Goal: Task Accomplishment & Management: Manage account settings

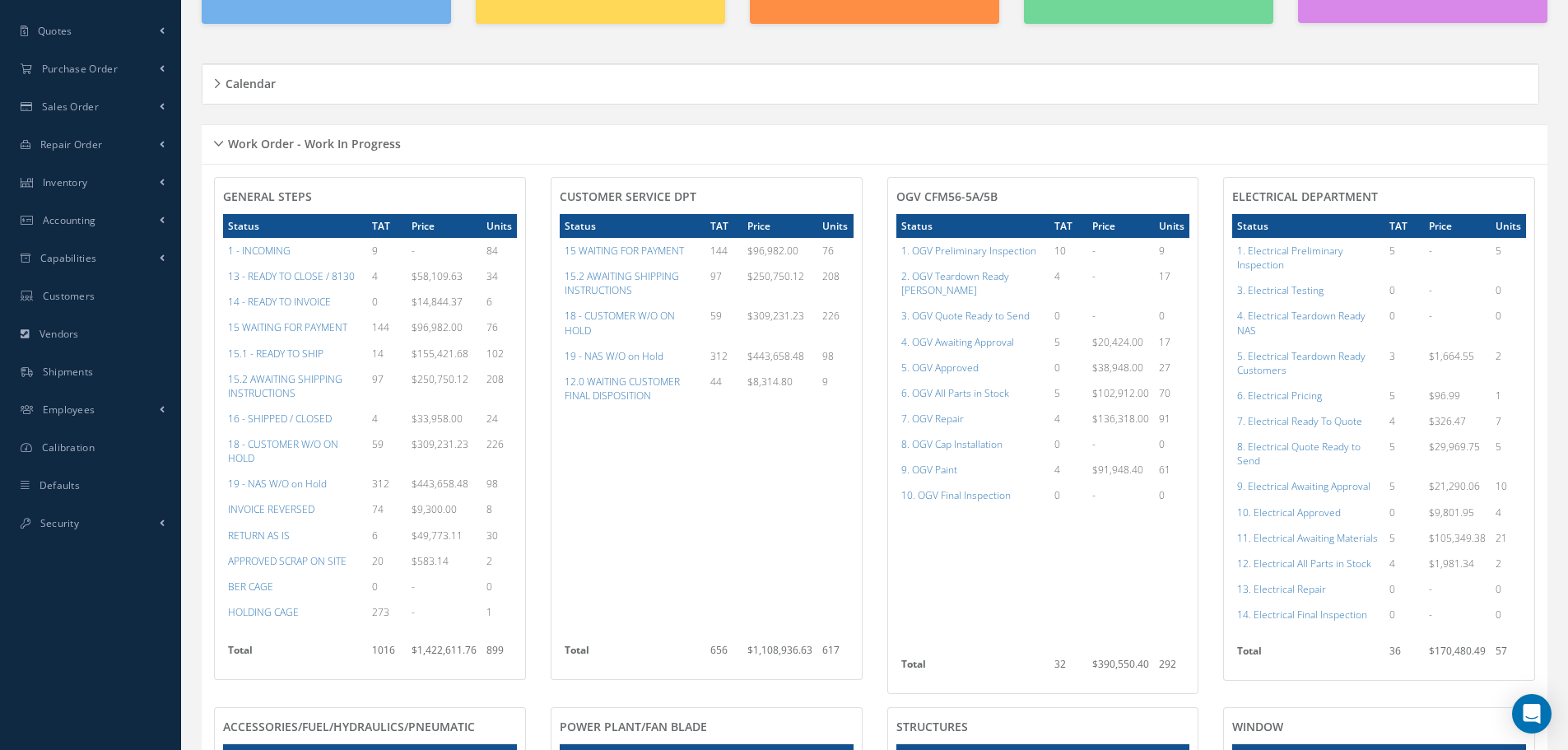
scroll to position [330, 0]
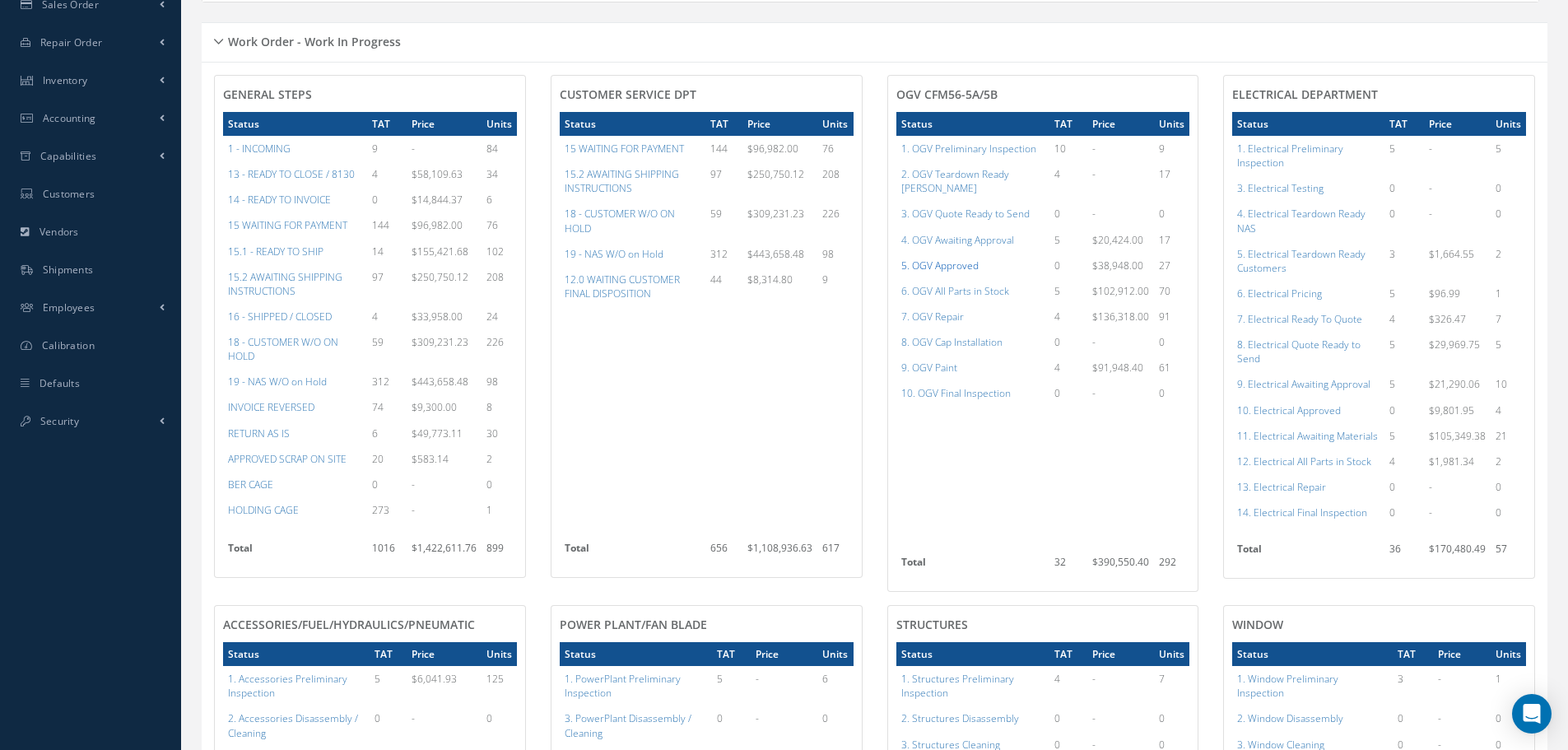
click at [922, 259] on a=78&excludeInternalCustomer=false&excludeInvoicedOrClosed=true&shop_id=15&filtersHidded"] "5. OGV Approved" at bounding box center [939, 266] width 77 height 14
click at [1307, 413] on a=96&excludeInternalCustomer=false&excludeInvoicedOrClosed=true&shop_id=13&filtersHidded"] "10. Electrical Approved" at bounding box center [1289, 410] width 104 height 14
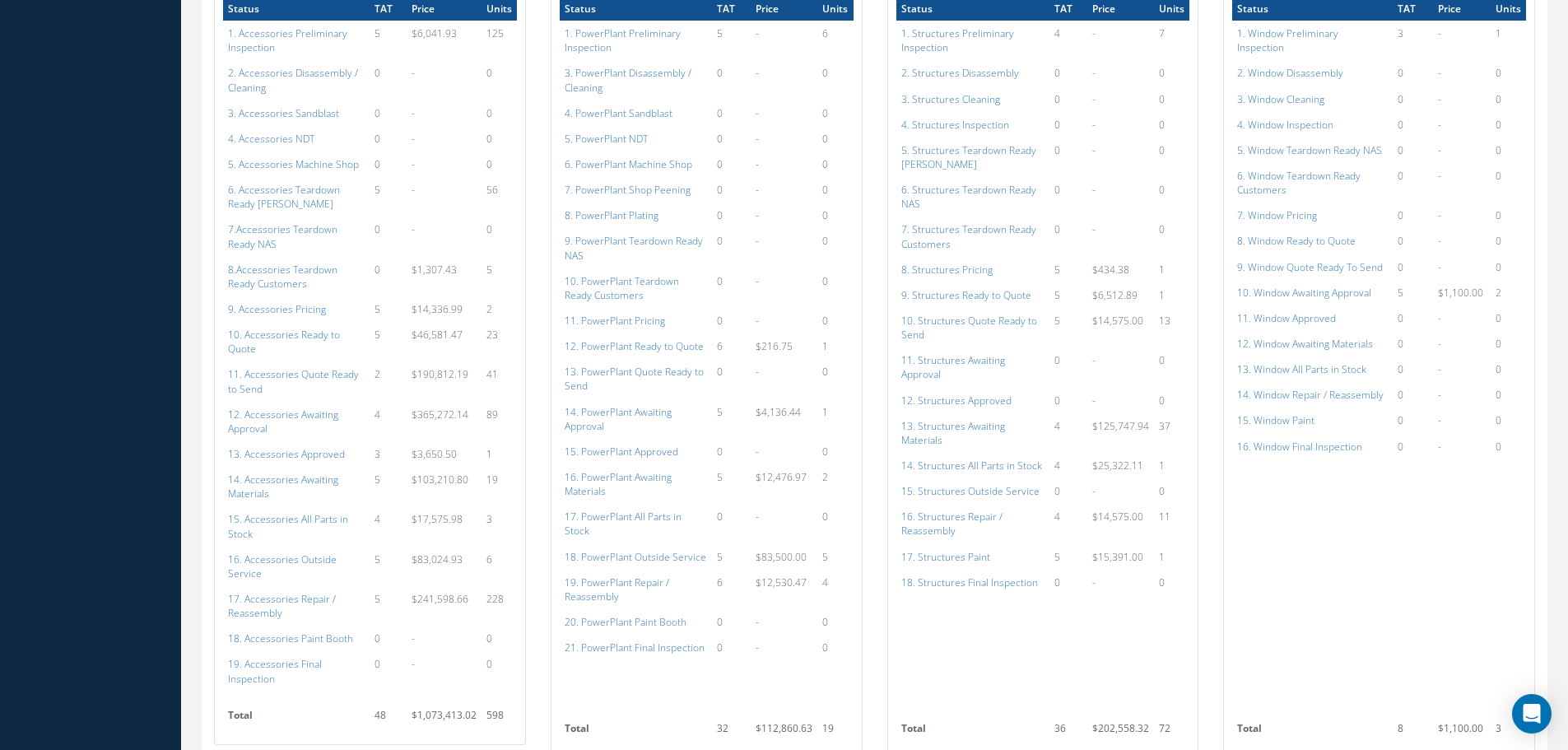
scroll to position [988, 0]
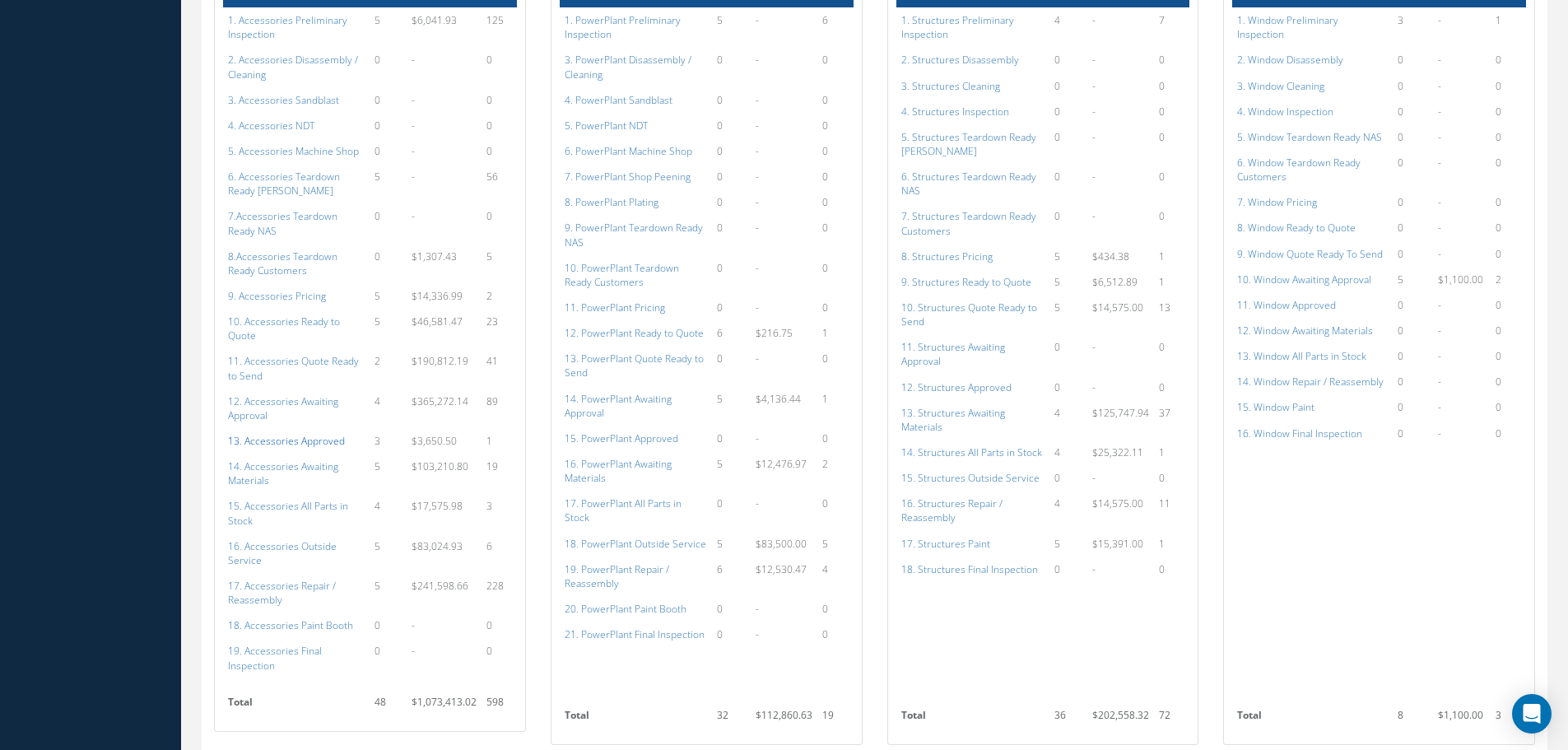
click at [285, 434] on a=113&excludeInternalCustomer=false&excludeInvoicedOrClosed=true&shop_id=14&filtersHidded"] "13. Accessories Approved" at bounding box center [287, 441] width 117 height 14
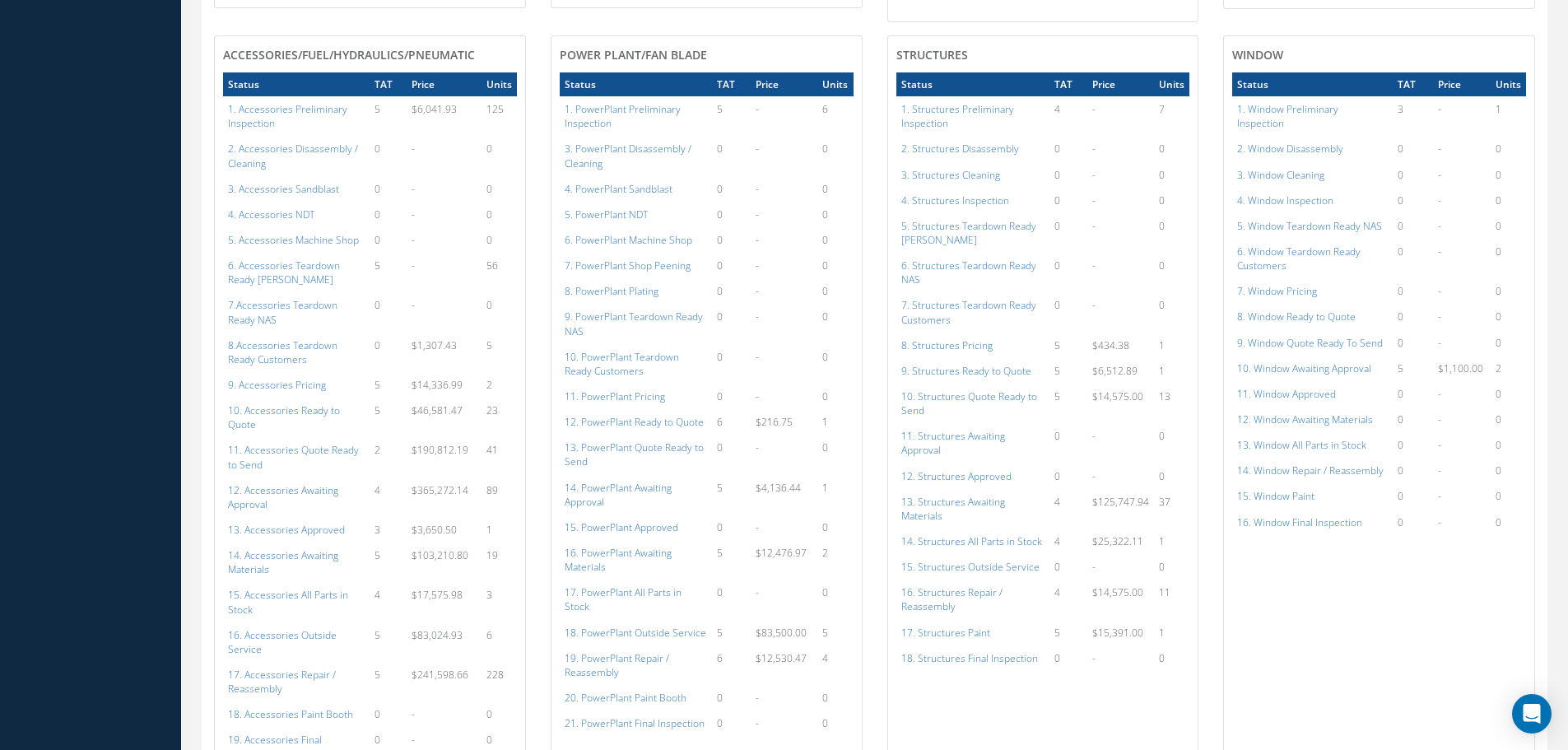
scroll to position [906, 0]
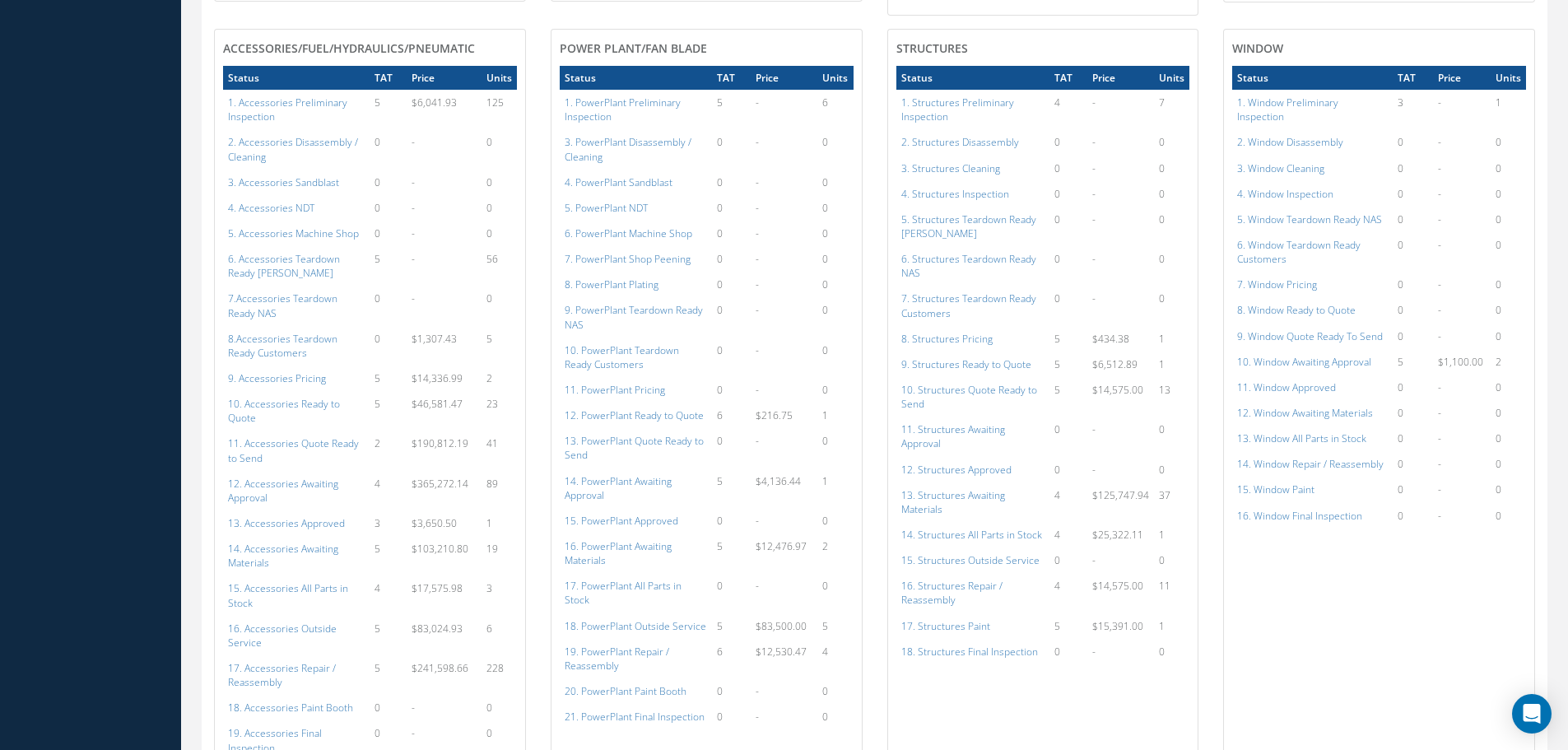
click at [228, 516] on a=113&excludeInternalCustomer=false&excludeInvoicedOrClosed=true&shop_id=14&filtersHidded"] "13. Accessories Approved" at bounding box center [287, 523] width 117 height 14
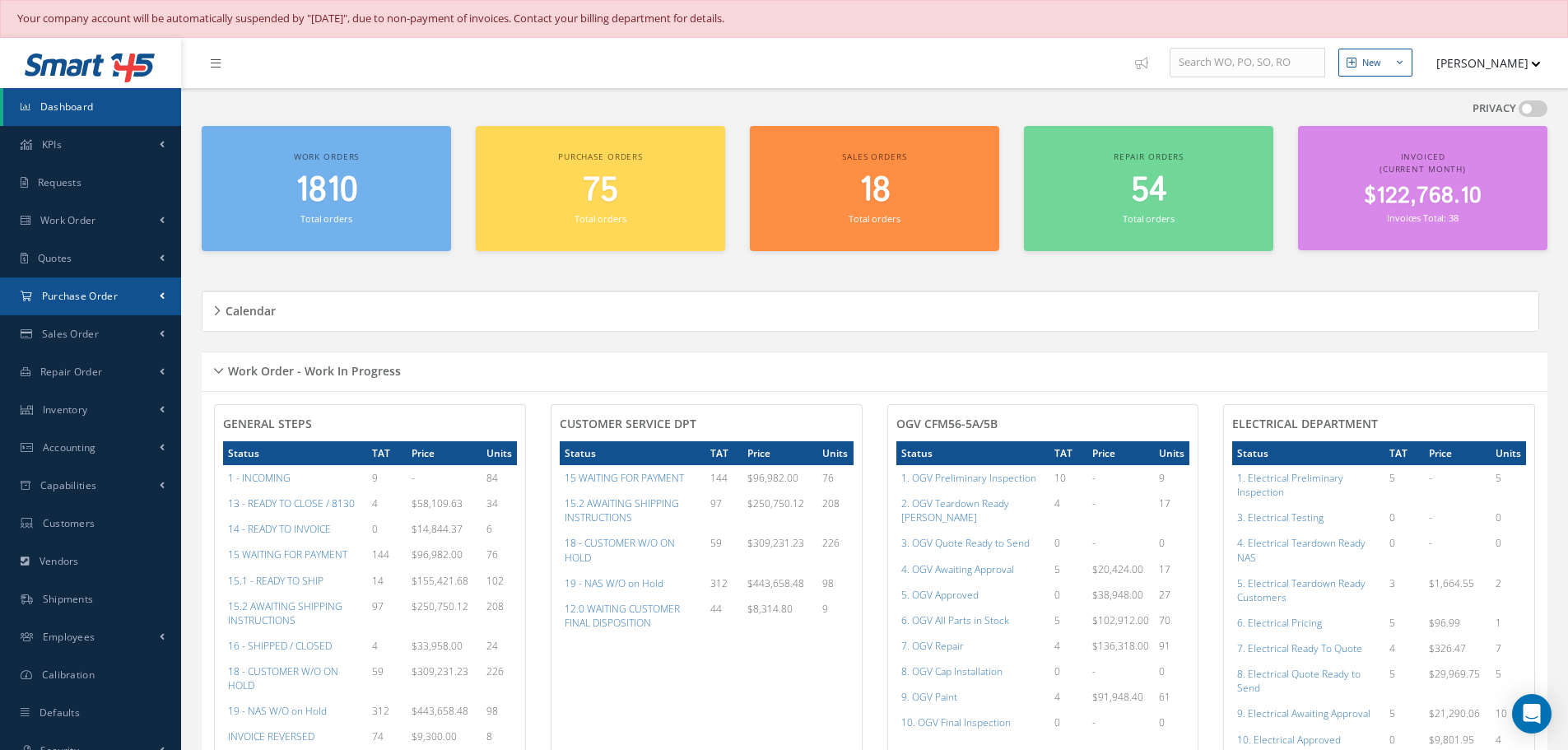
click at [73, 290] on span "Purchase Order" at bounding box center [80, 297] width 76 height 14
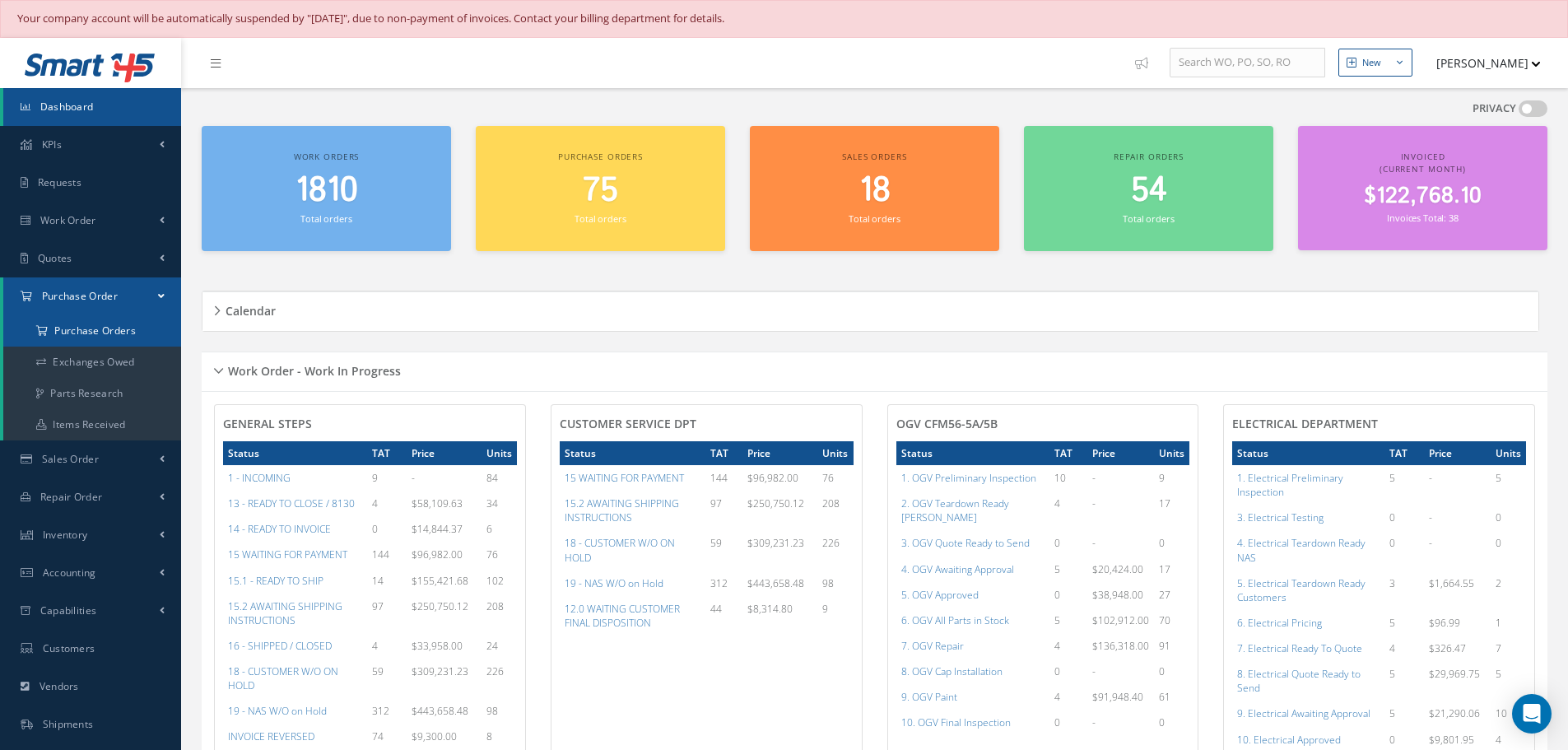
click at [73, 326] on a=1&status_id=2&status_id=3&status_id=5&collapsedFilters"] "Purchase Orders" at bounding box center [92, 331] width 178 height 31
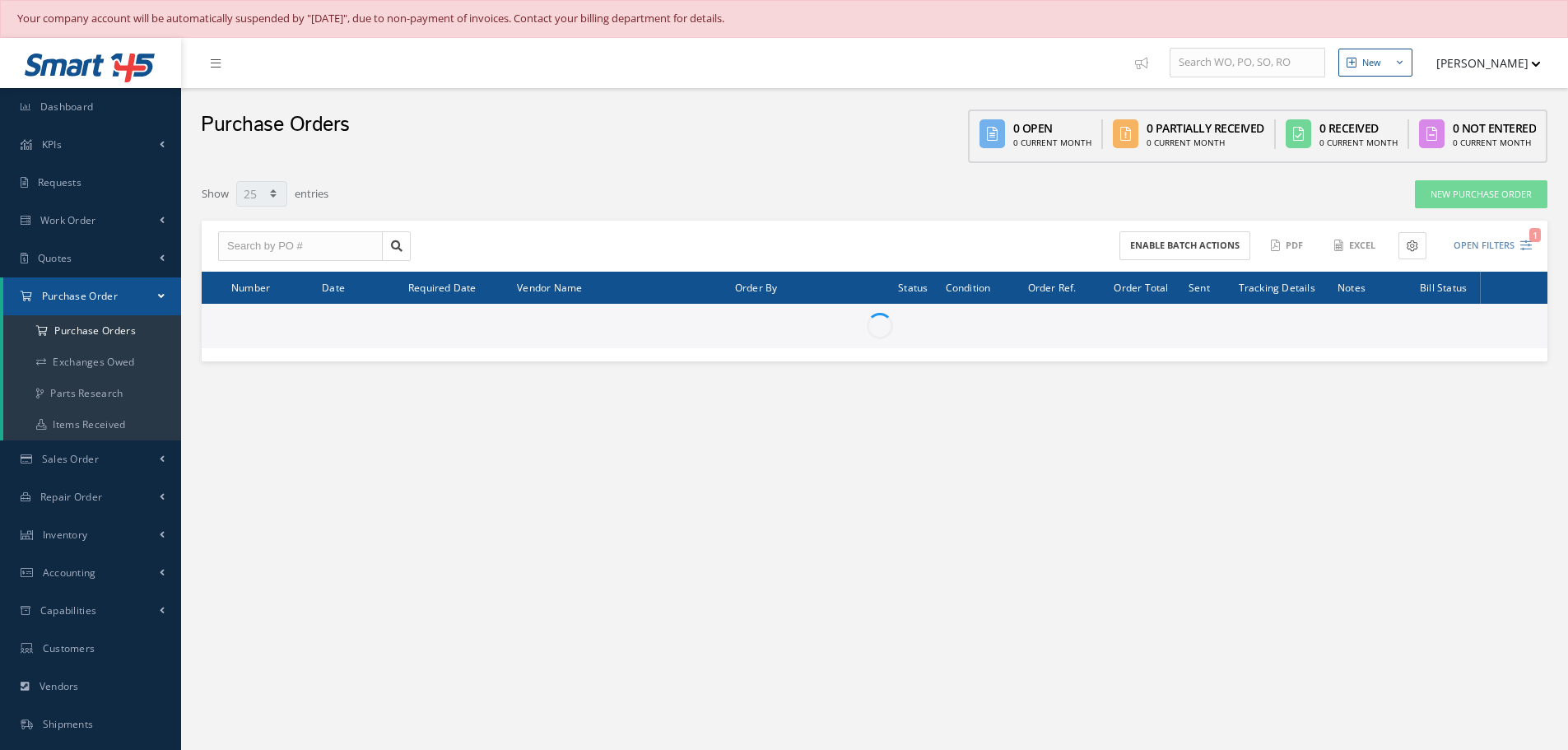
select select "25"
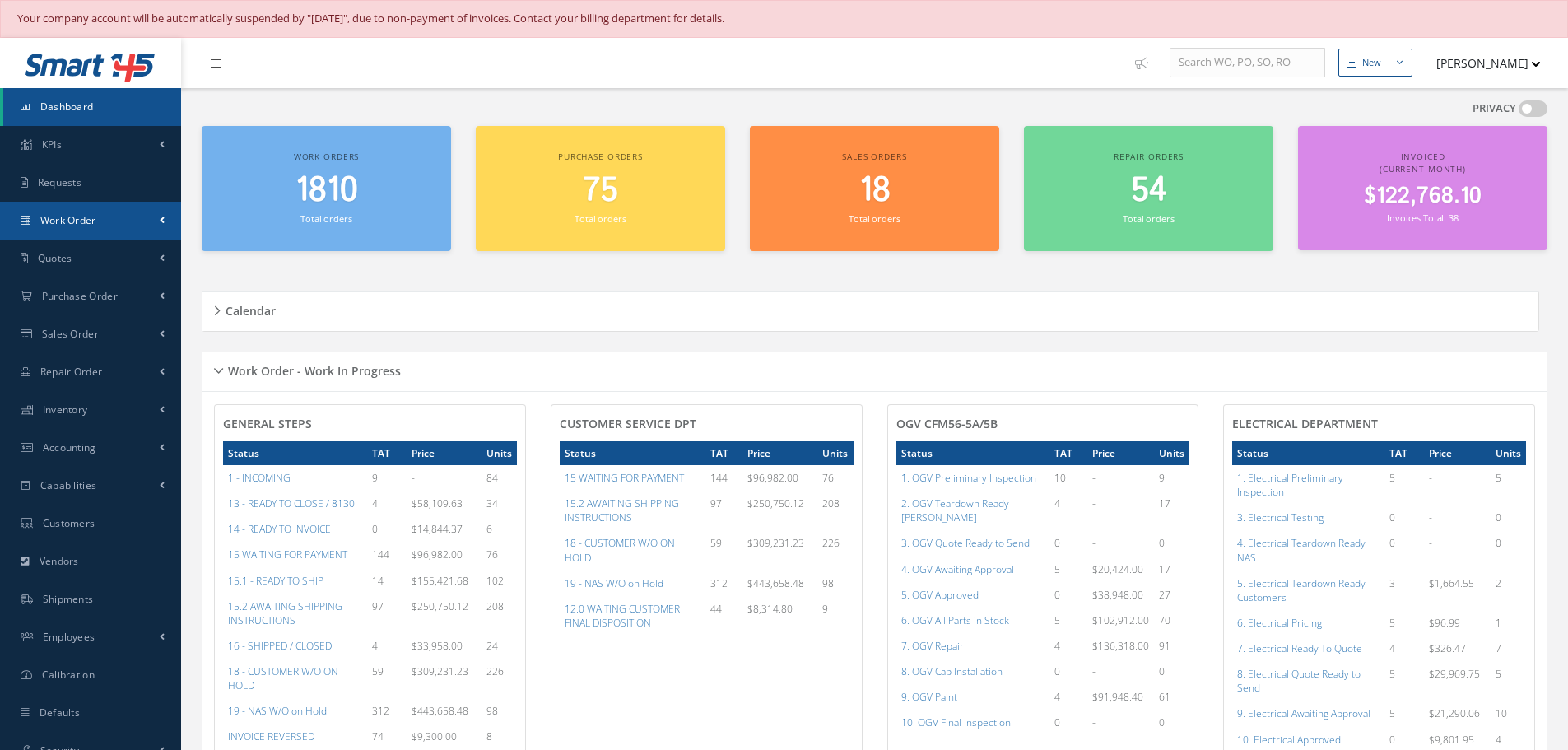
drag, startPoint x: 0, startPoint y: 0, endPoint x: 82, endPoint y: 221, distance: 235.7
click at [82, 221] on span "Work Order" at bounding box center [68, 220] width 56 height 14
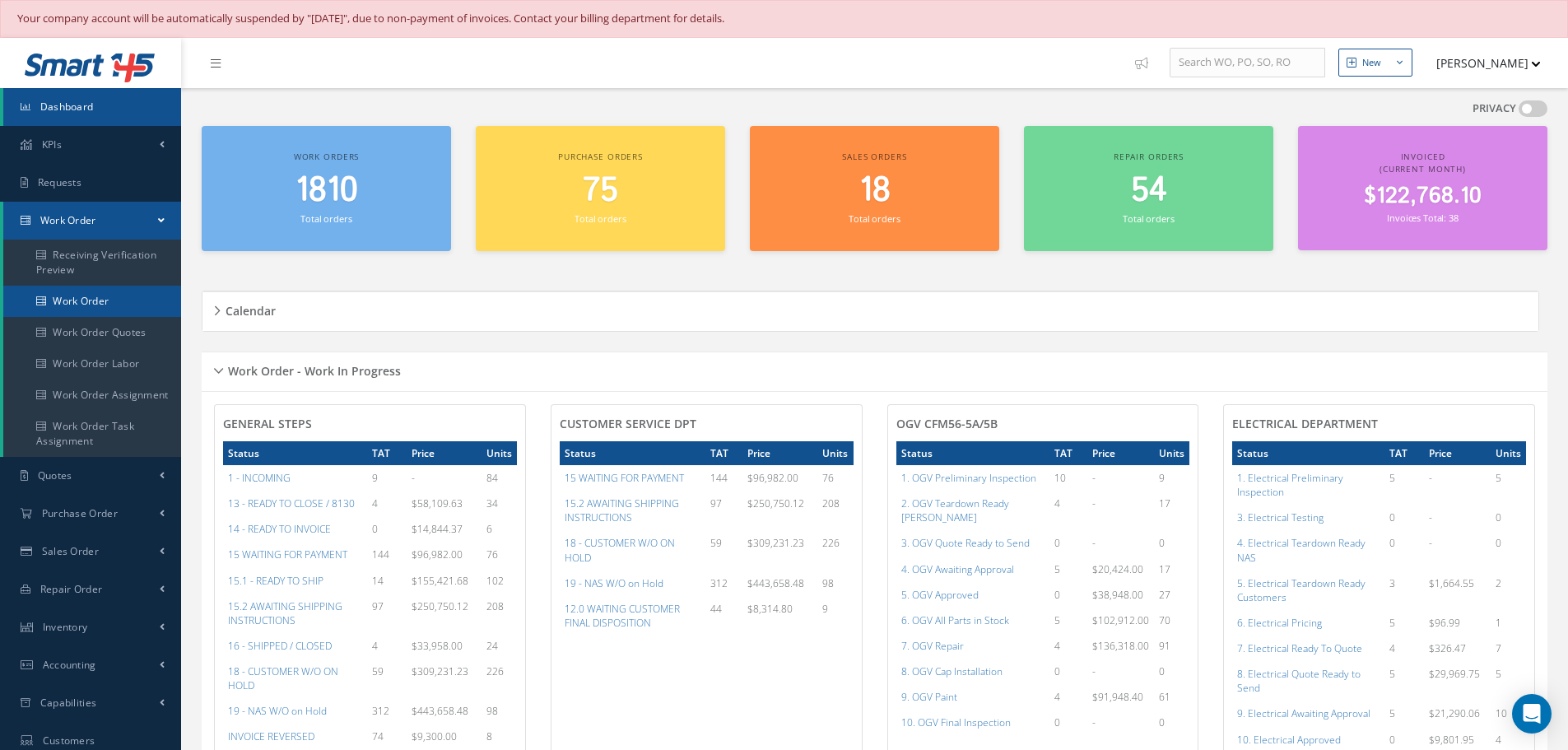
click at [82, 298] on link "Work Order" at bounding box center [92, 301] width 178 height 31
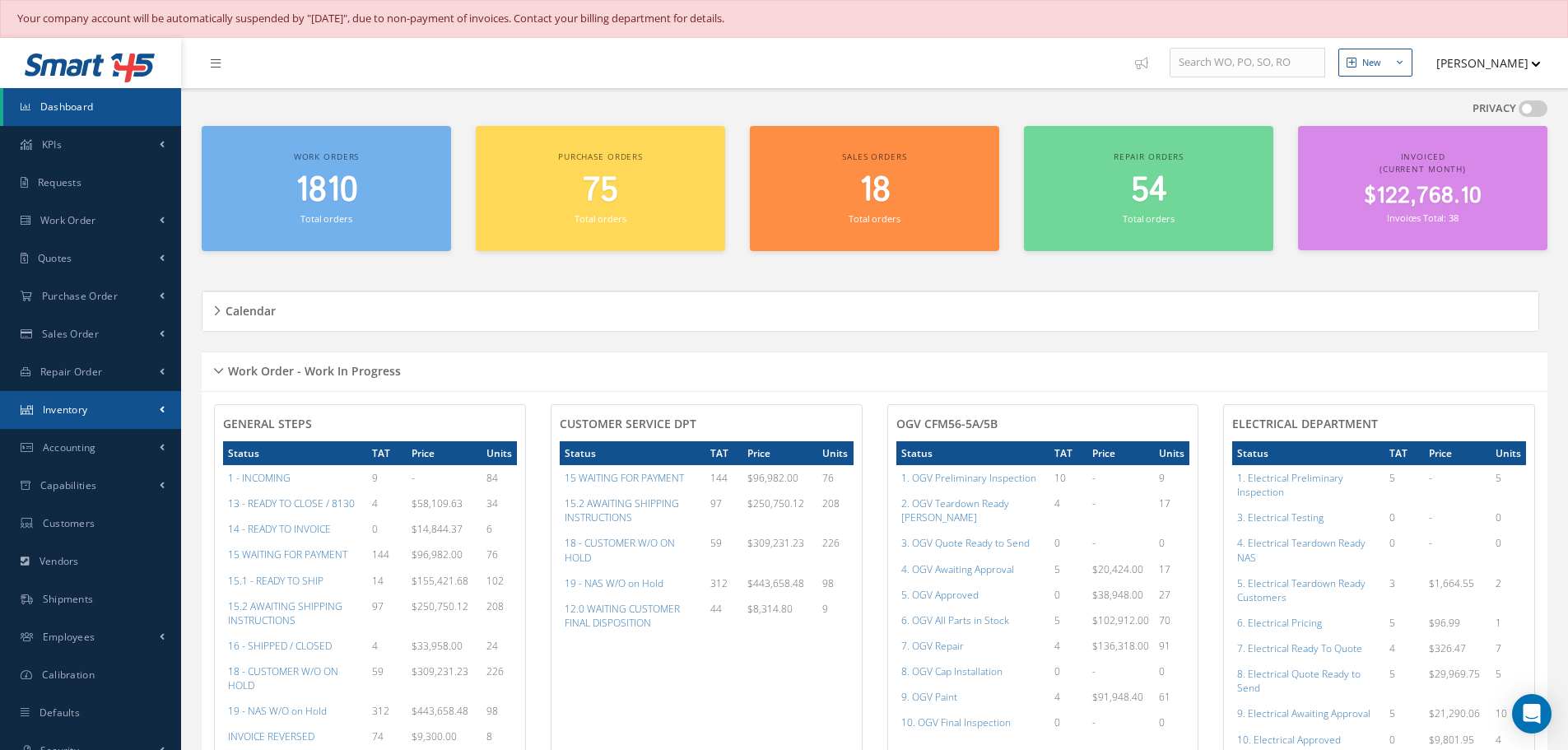
click at [64, 409] on span "Inventory" at bounding box center [65, 409] width 46 height 14
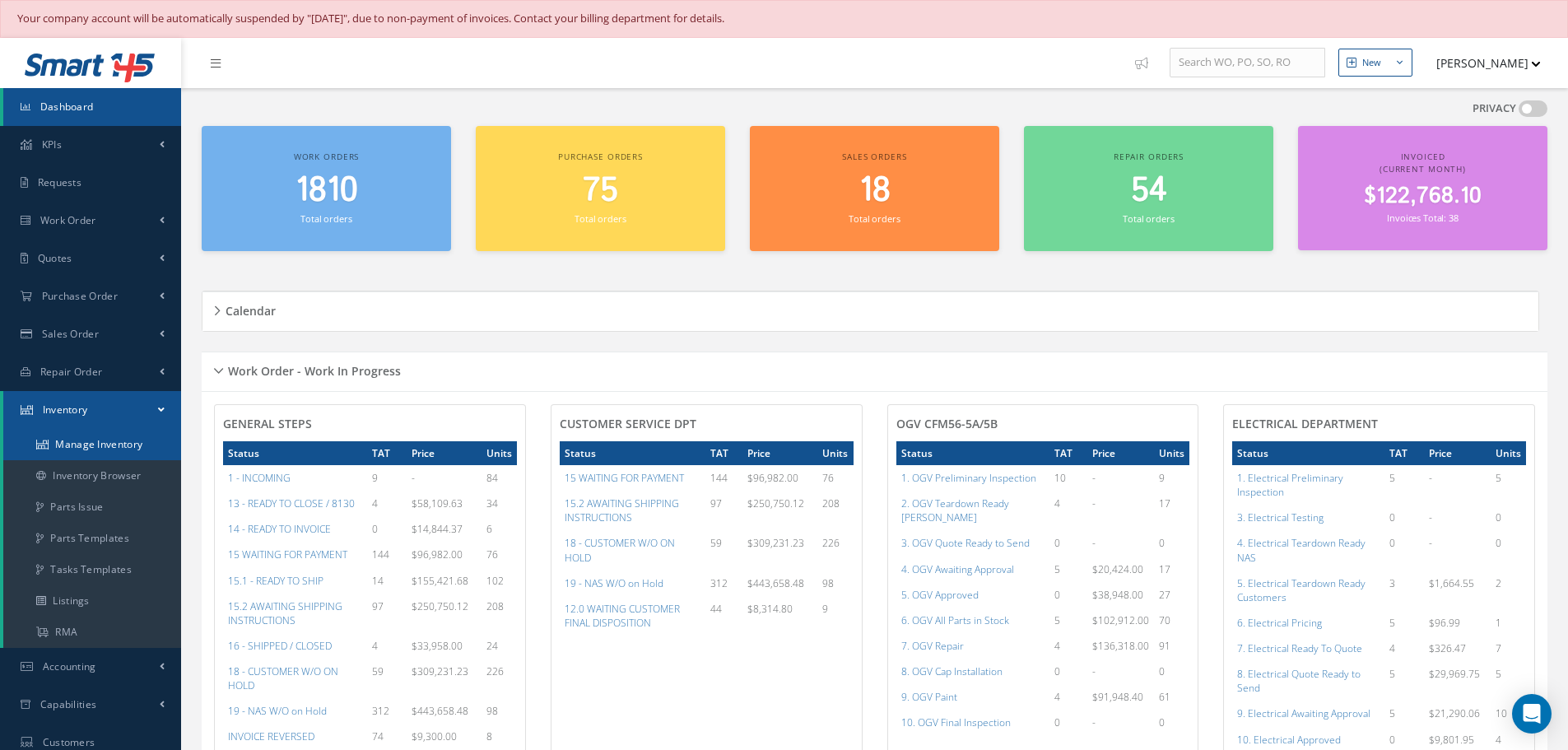
click at [76, 444] on link "Manage Inventory" at bounding box center [92, 444] width 178 height 31
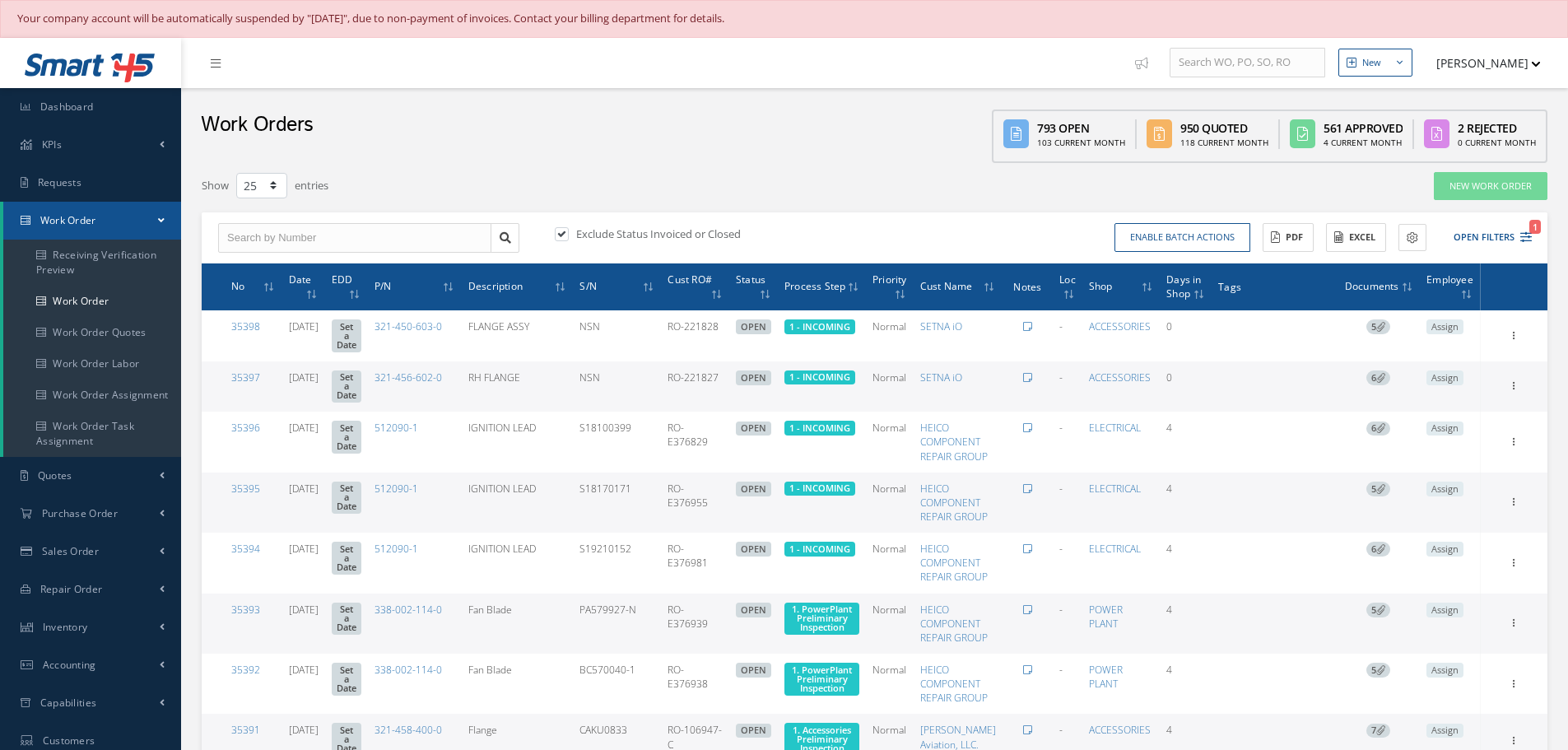
select select "25"
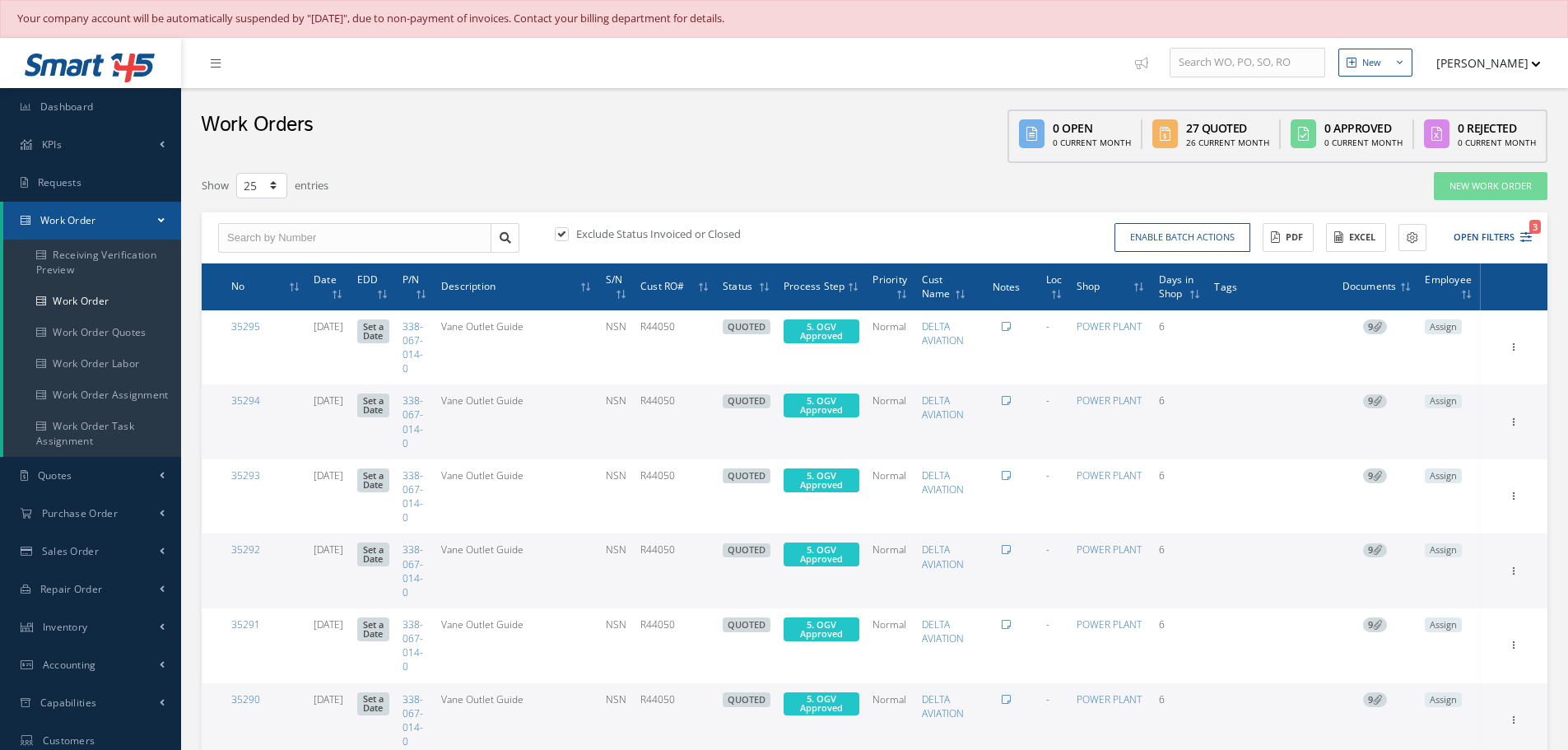
select select "25"
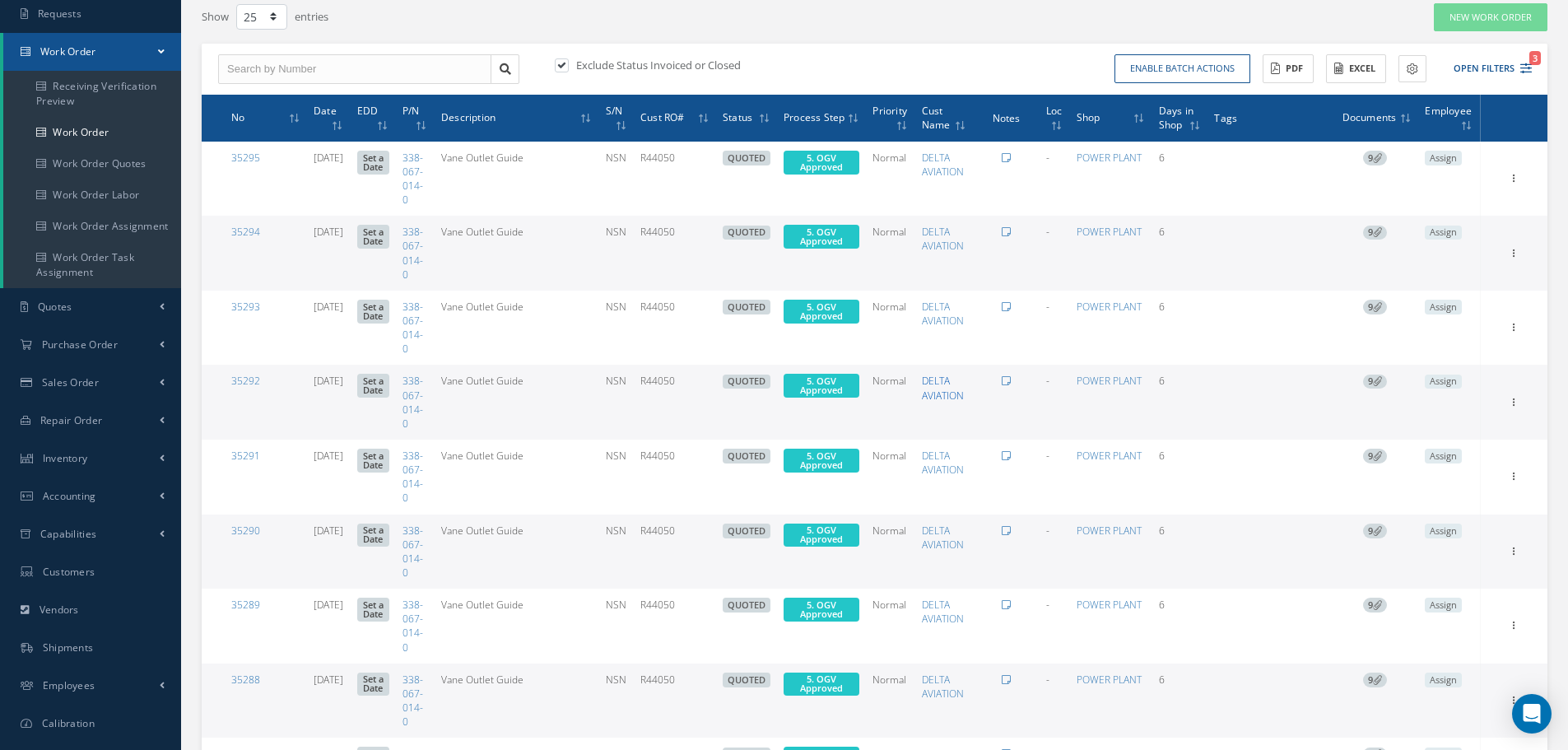
scroll to position [165, 0]
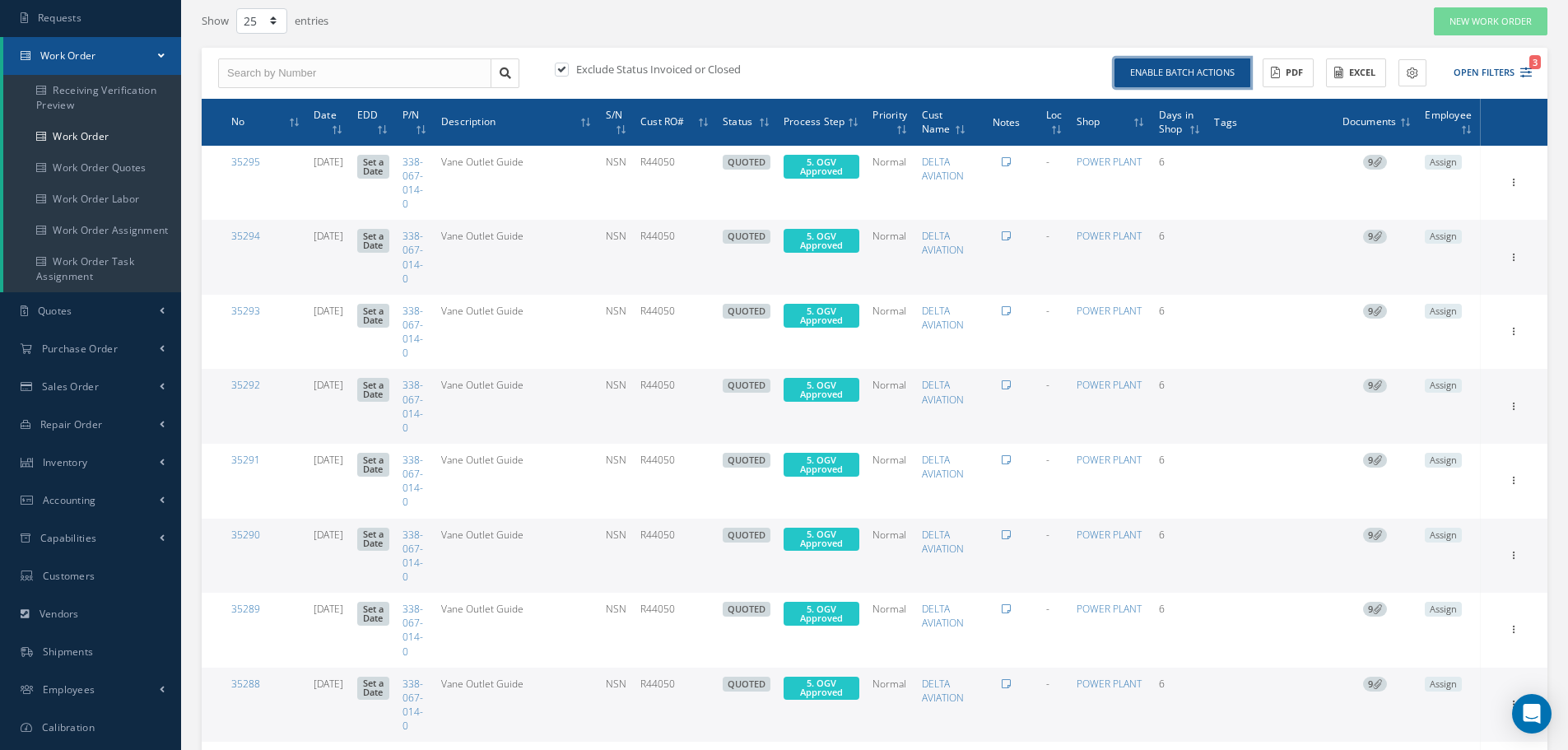
click at [1225, 72] on button "Enable batch actions" at bounding box center [1182, 73] width 136 height 29
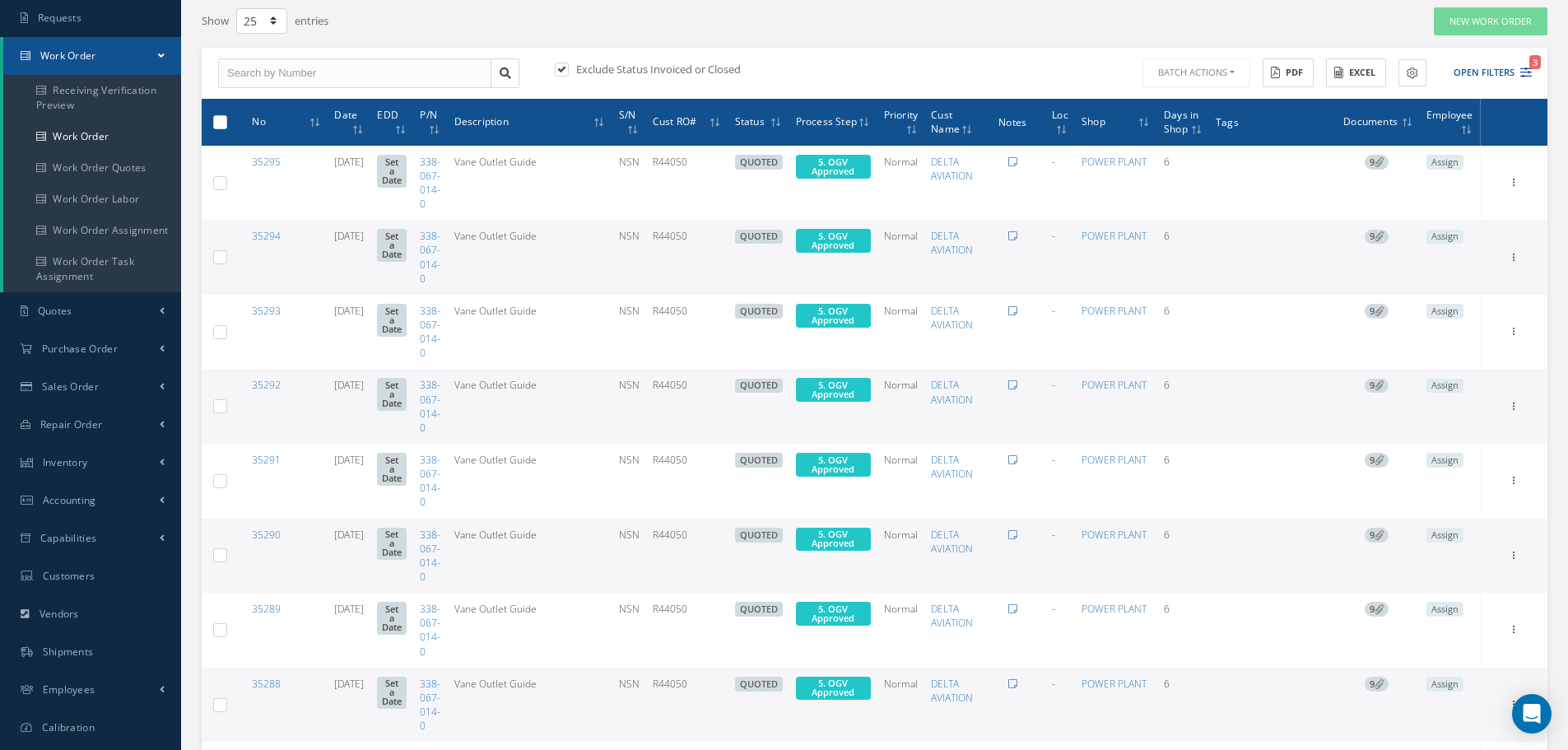
click at [210, 127] on th at bounding box center [217, 122] width 30 height 47
click at [227, 124] on label at bounding box center [227, 122] width 0 height 14
click at [218, 124] on input "checkbox" at bounding box center [221, 123] width 11 height 11
checkbox input "true"
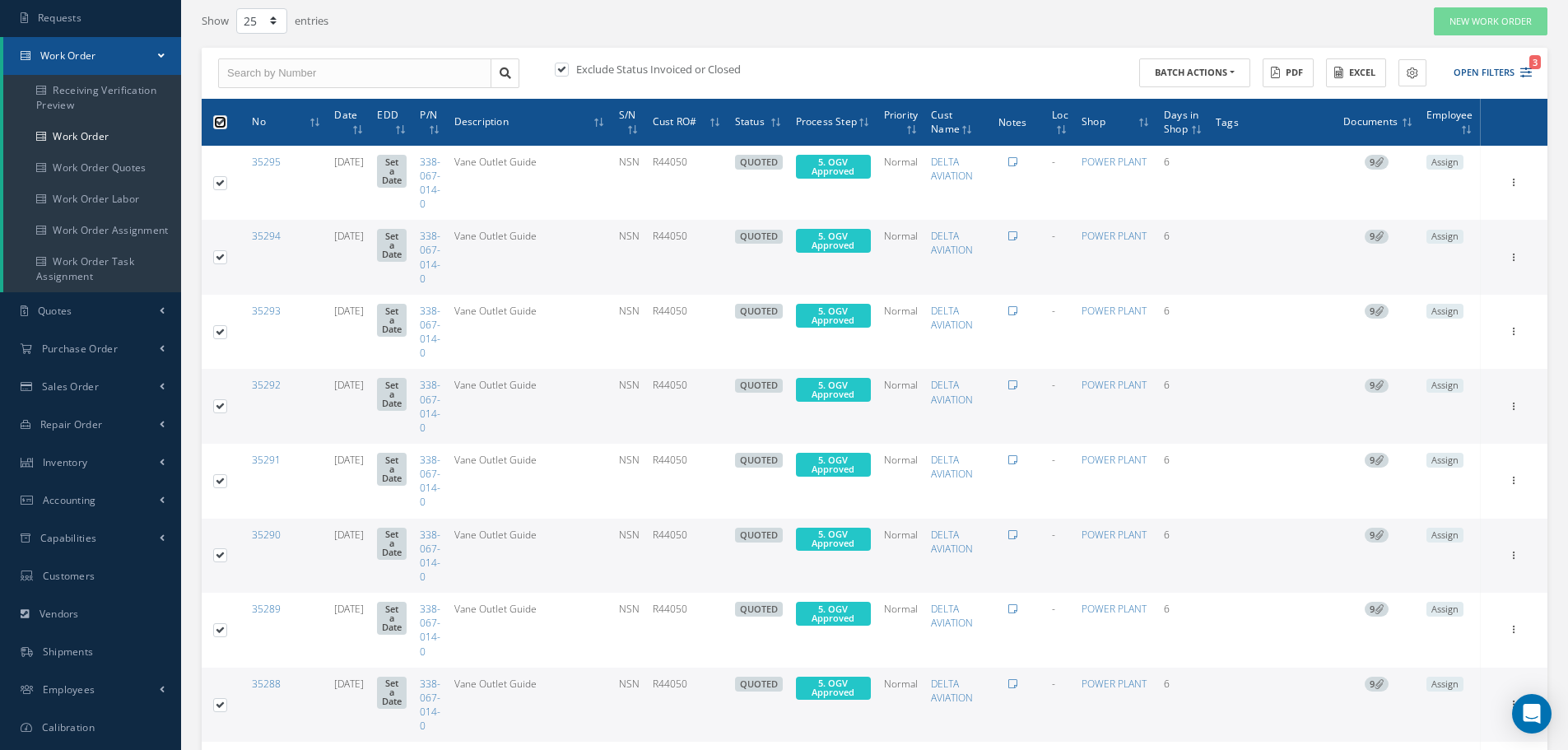
checkbox input "true"
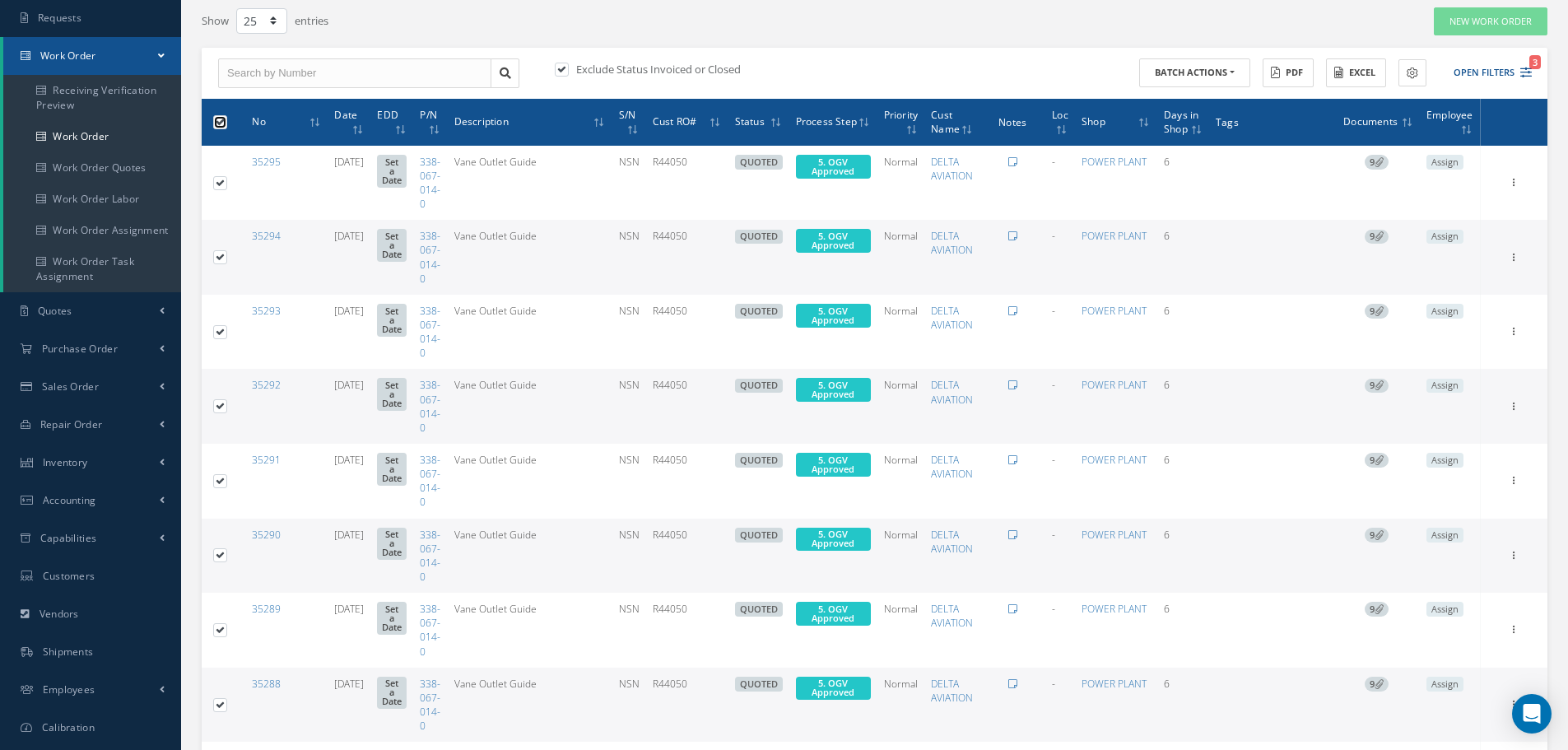
checkbox input "true"
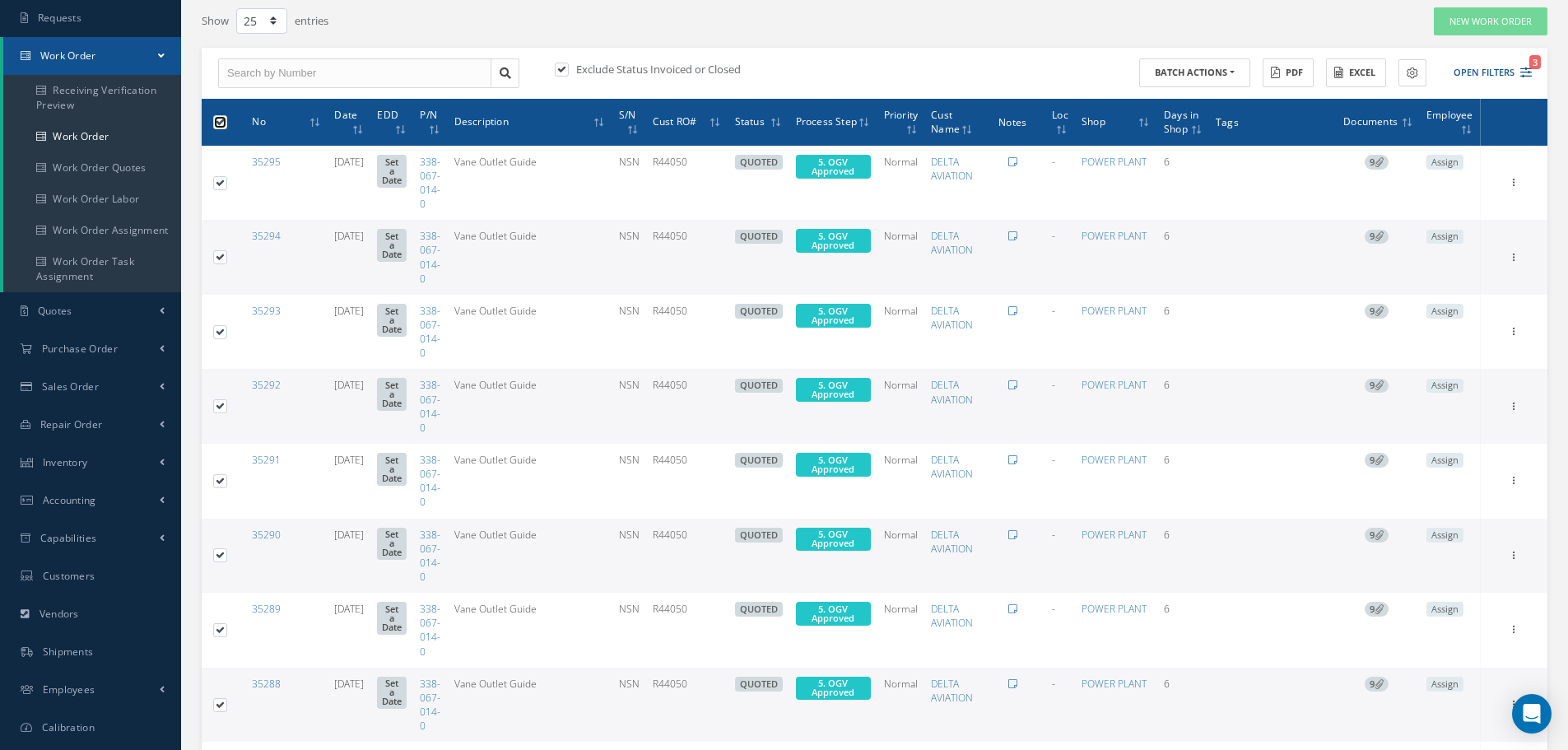
checkbox input "true"
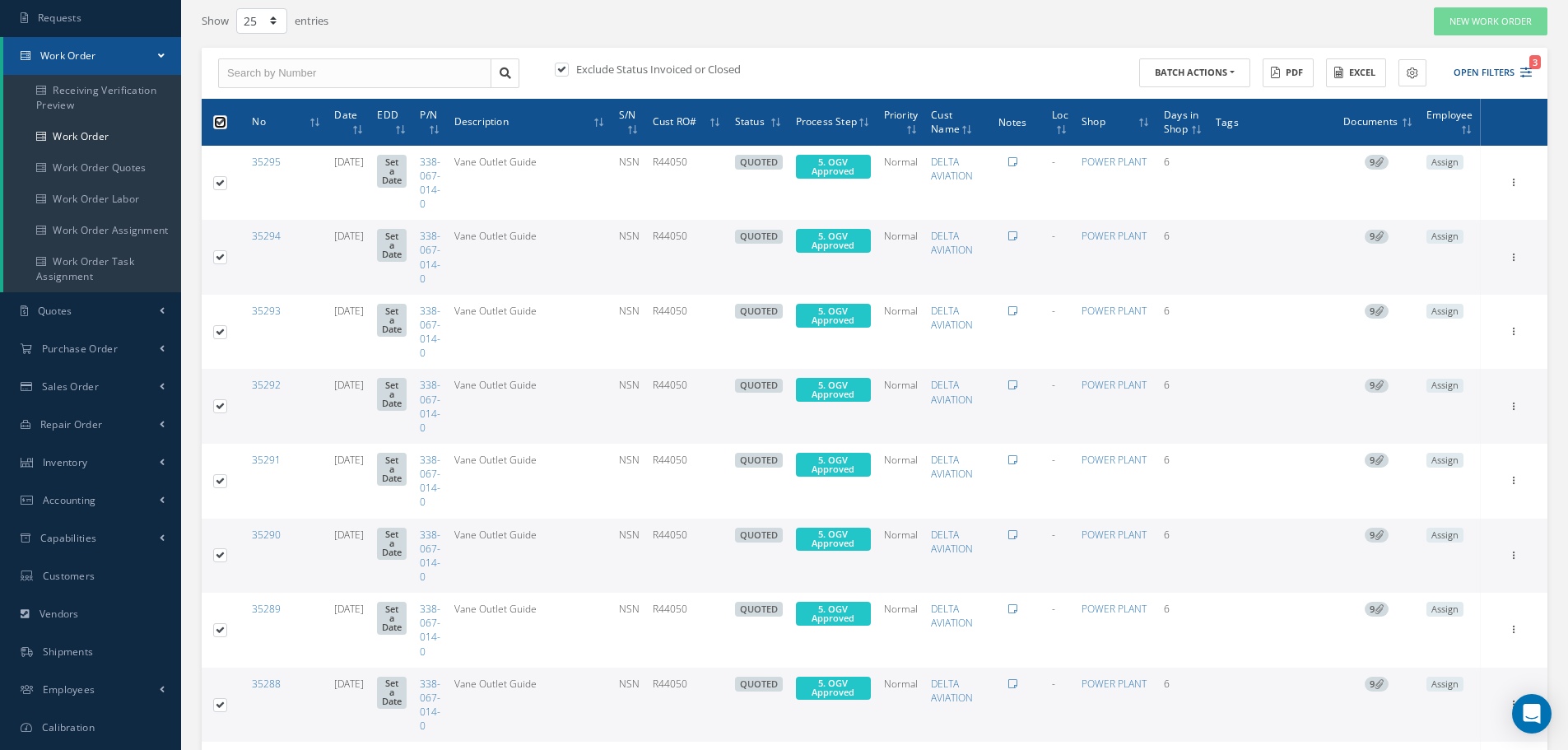
checkbox input "true"
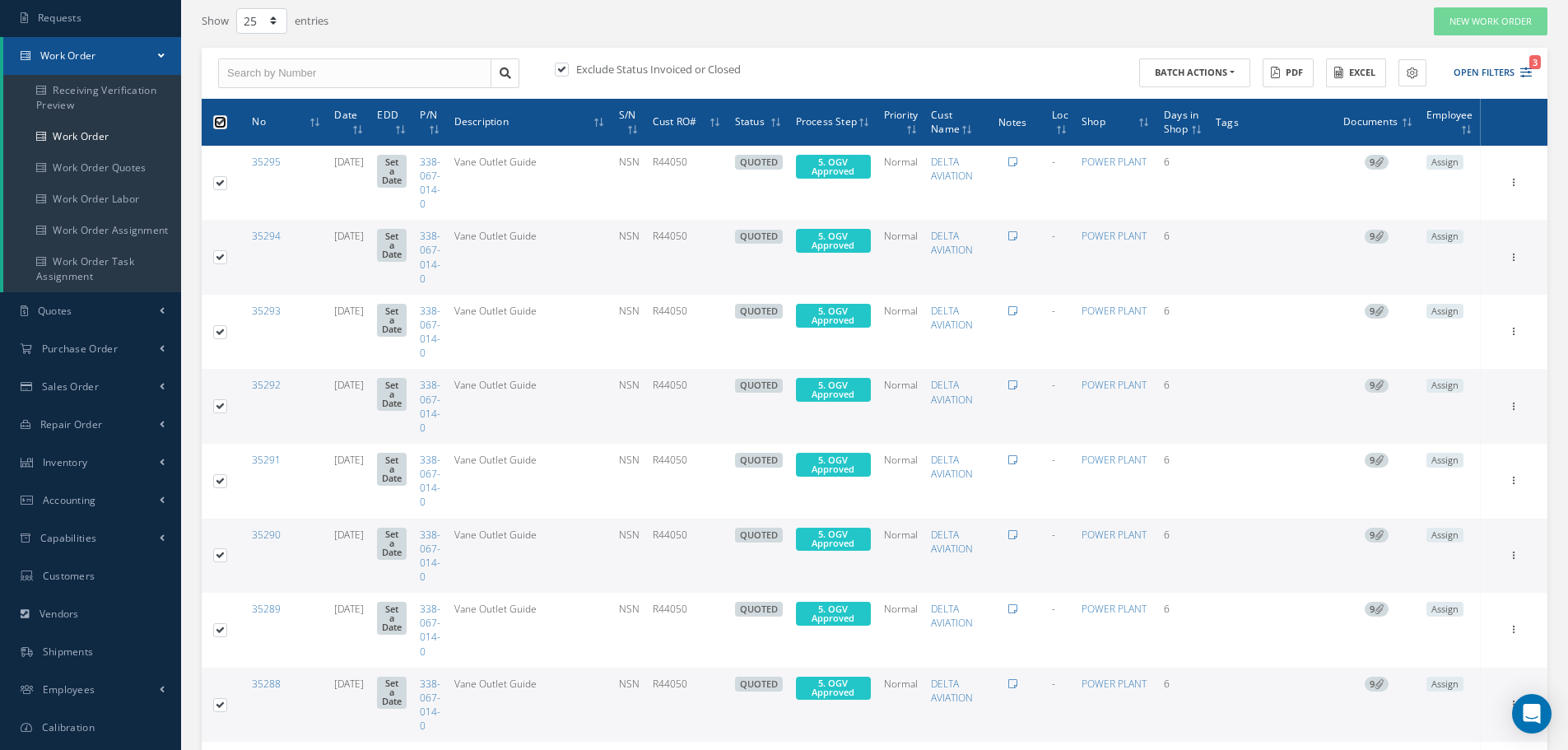
checkbox input "true"
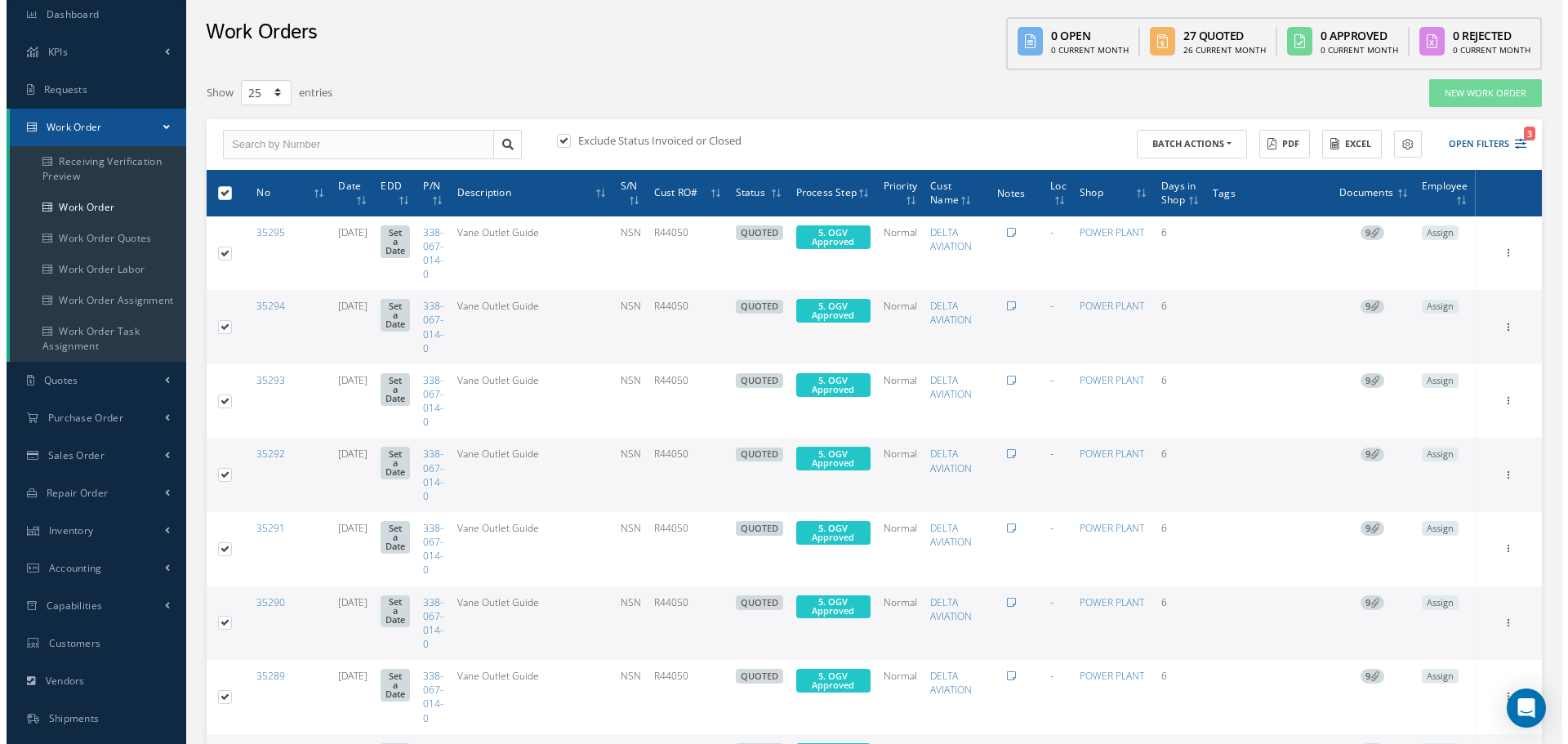
scroll to position [0, 0]
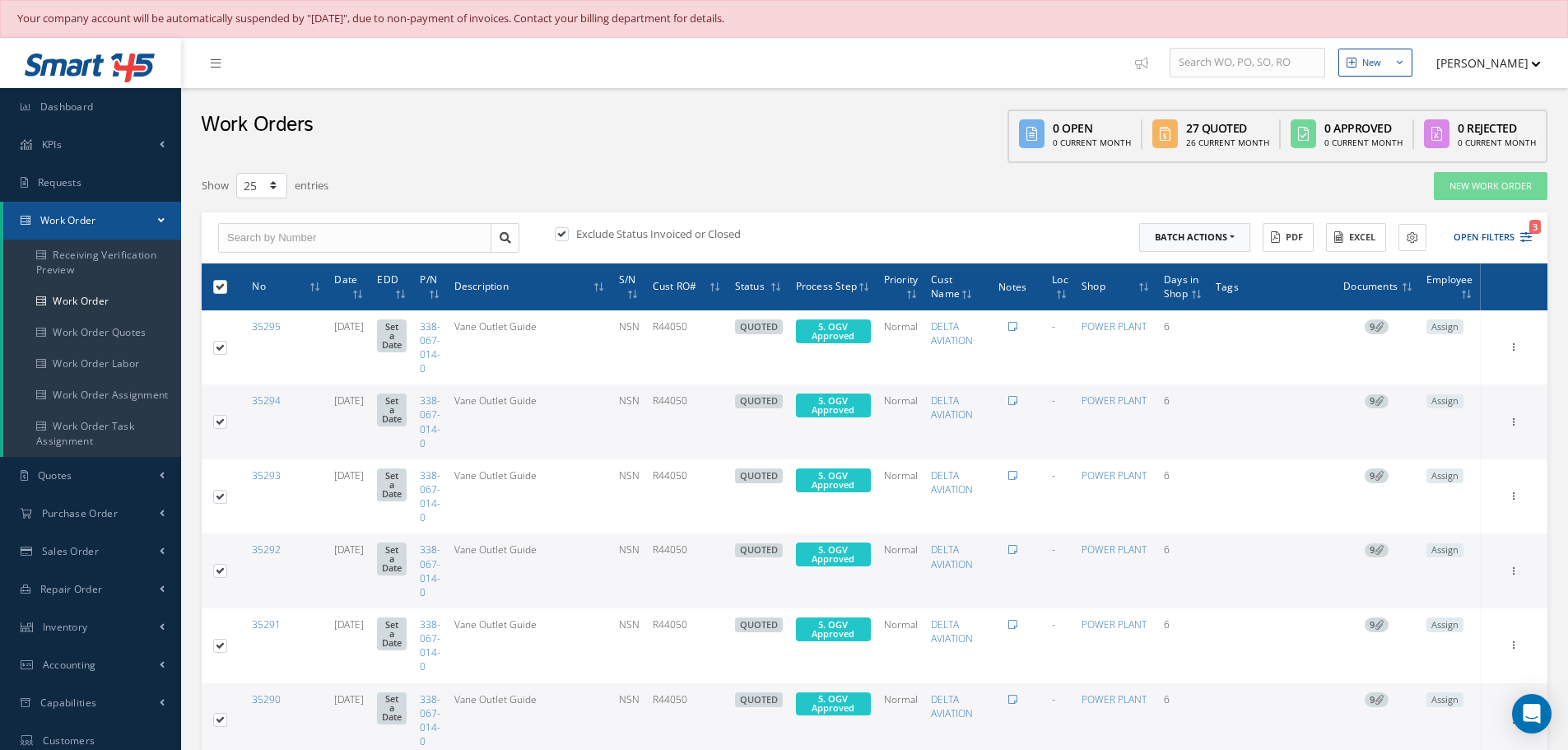
click at [1231, 239] on button "Batch Actions" at bounding box center [1195, 237] width 111 height 29
click at [1204, 258] on link "Update Work Orders" at bounding box center [1204, 264] width 132 height 22
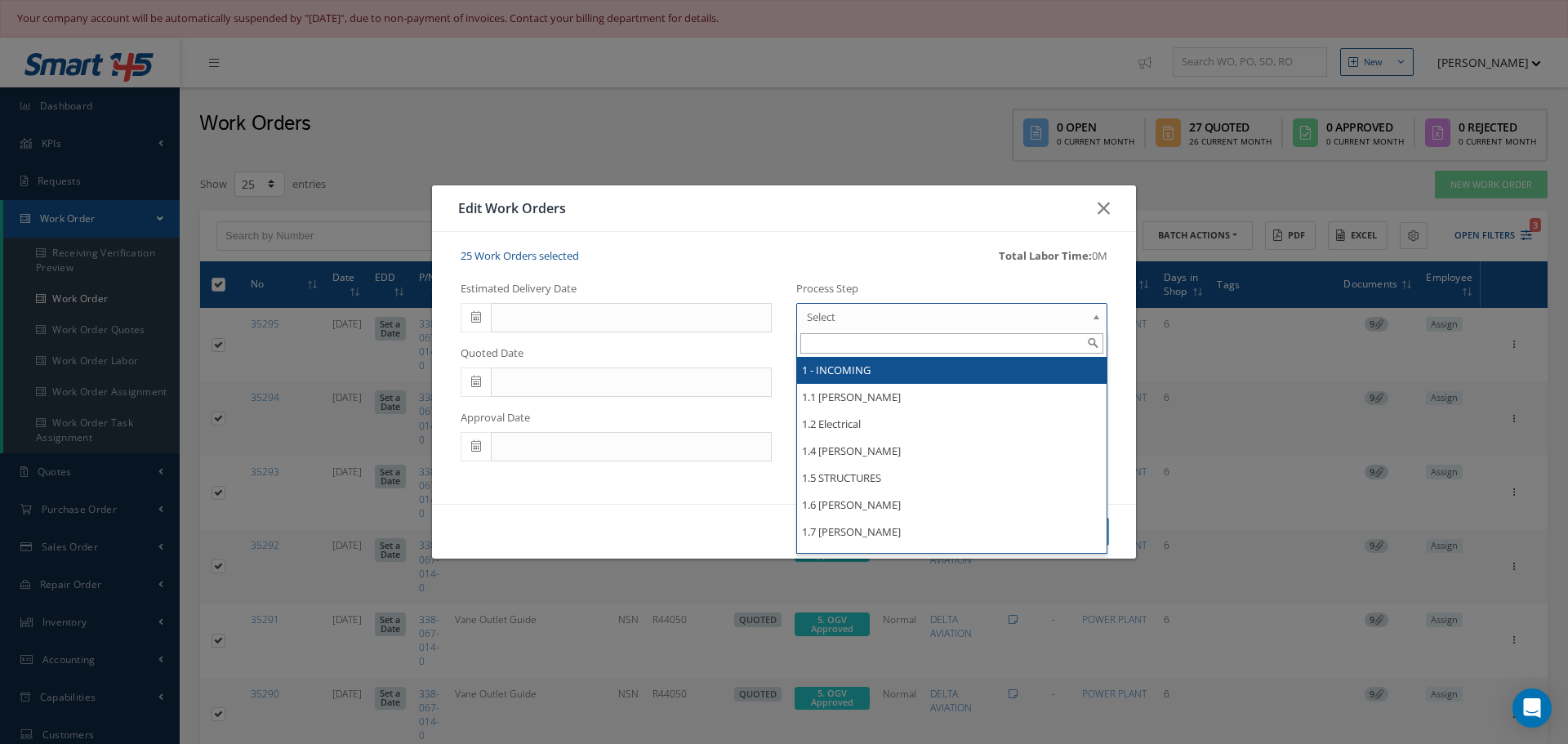
click at [1096, 318] on b at bounding box center [1099, 320] width 15 height 26
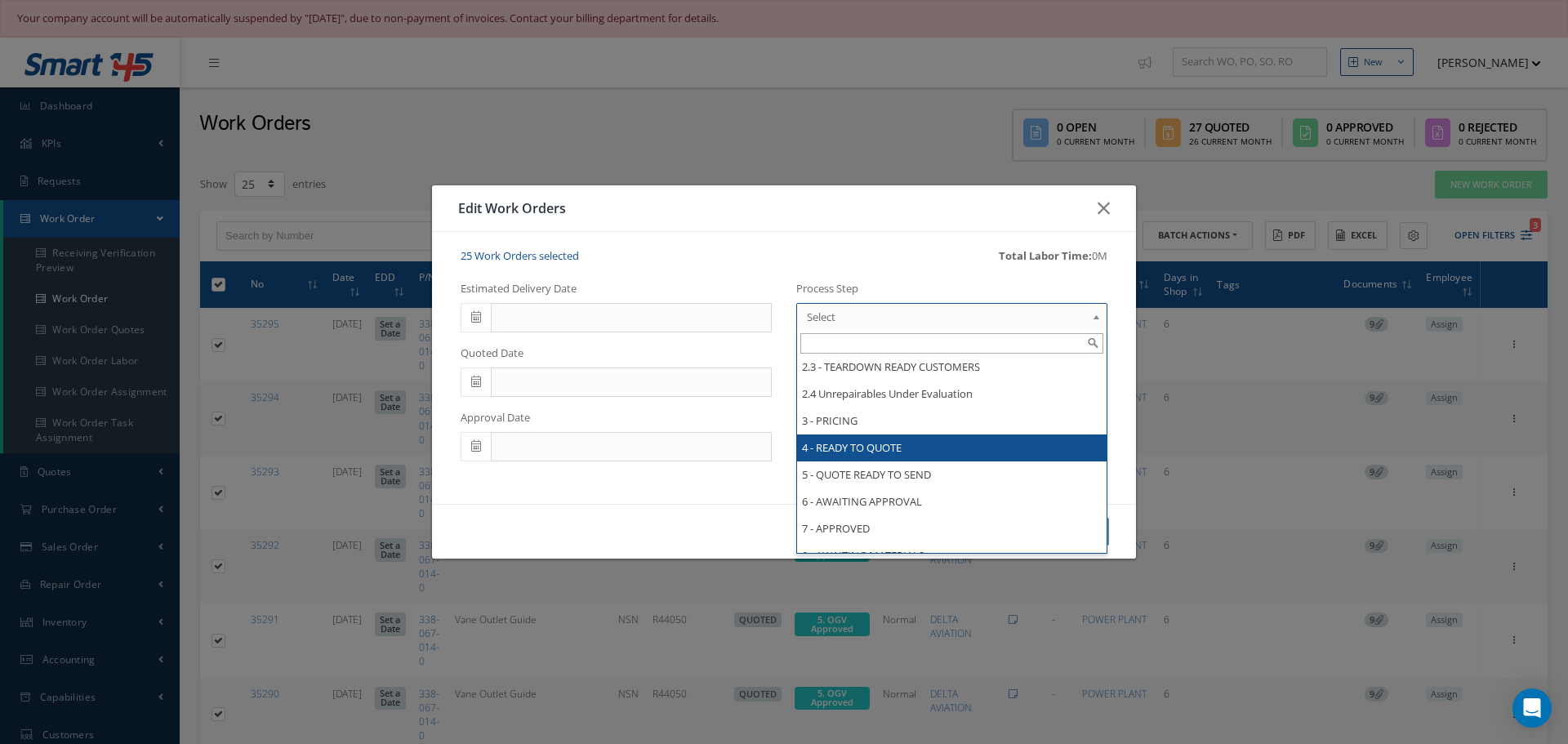
scroll to position [409, 0]
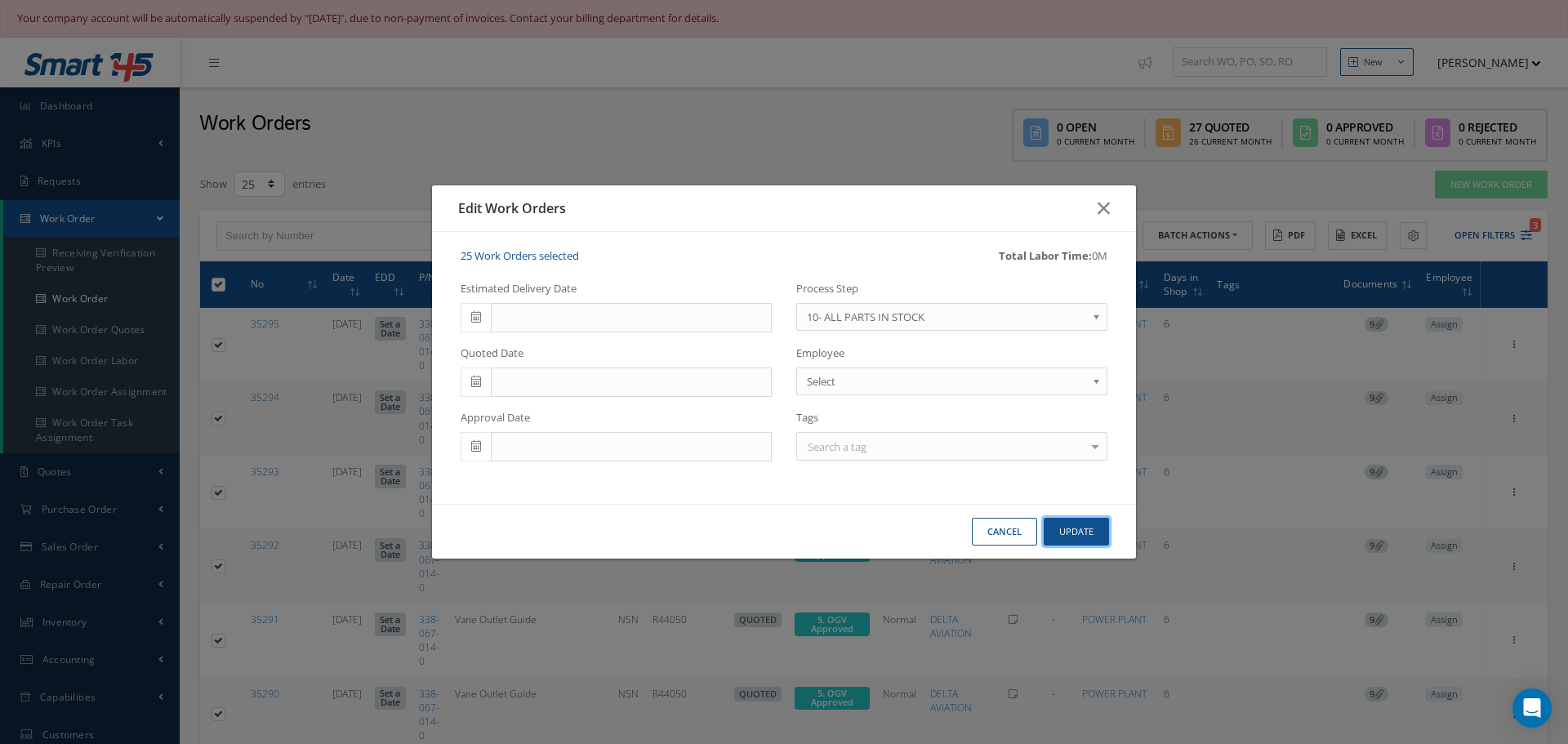
click at [1079, 532] on button "Update" at bounding box center [1077, 532] width 66 height 28
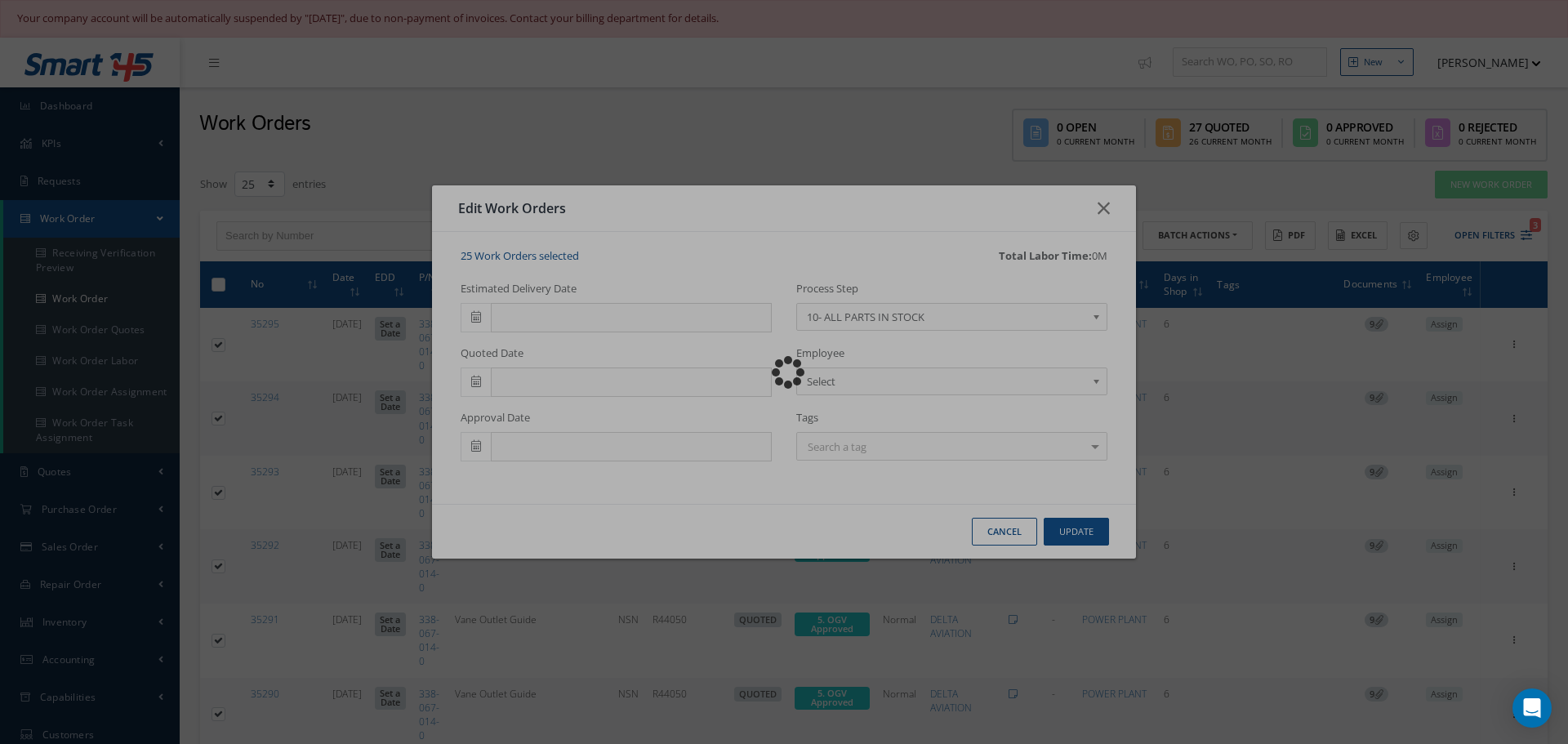
checkbox input "false"
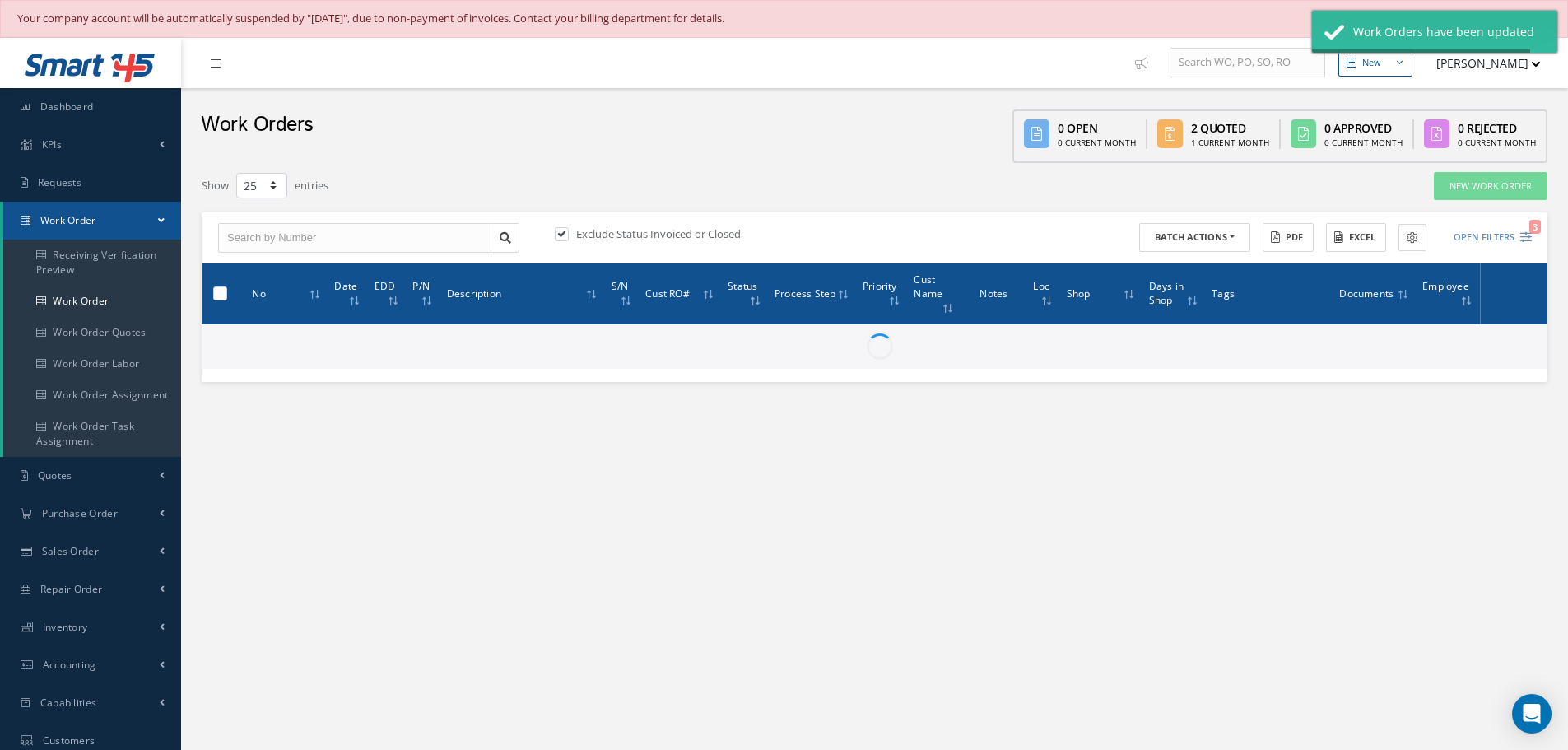
checkbox input "false"
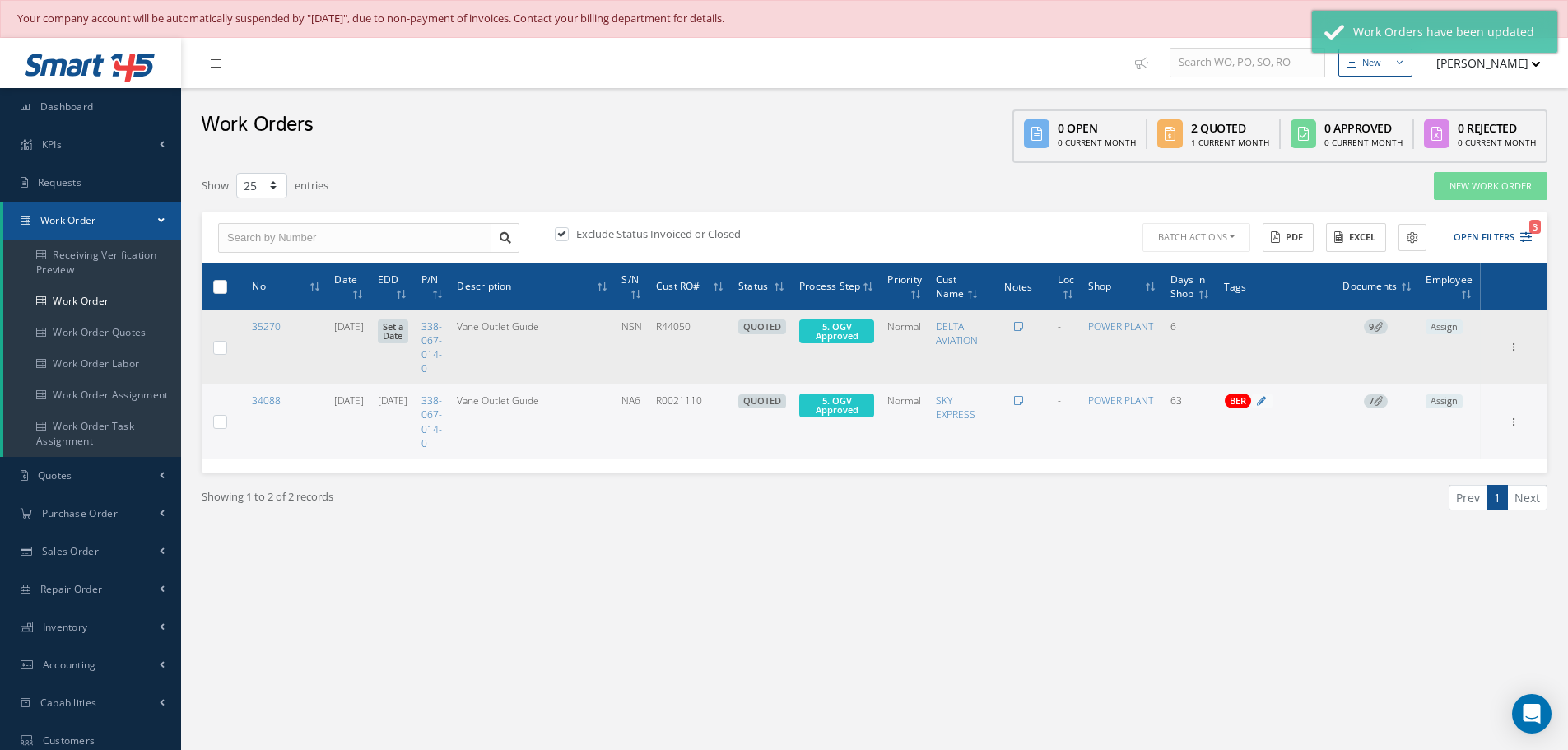
click at [227, 349] on label at bounding box center [227, 348] width 0 height 14
click at [218, 349] on input "checkbox" at bounding box center [221, 349] width 11 height 11
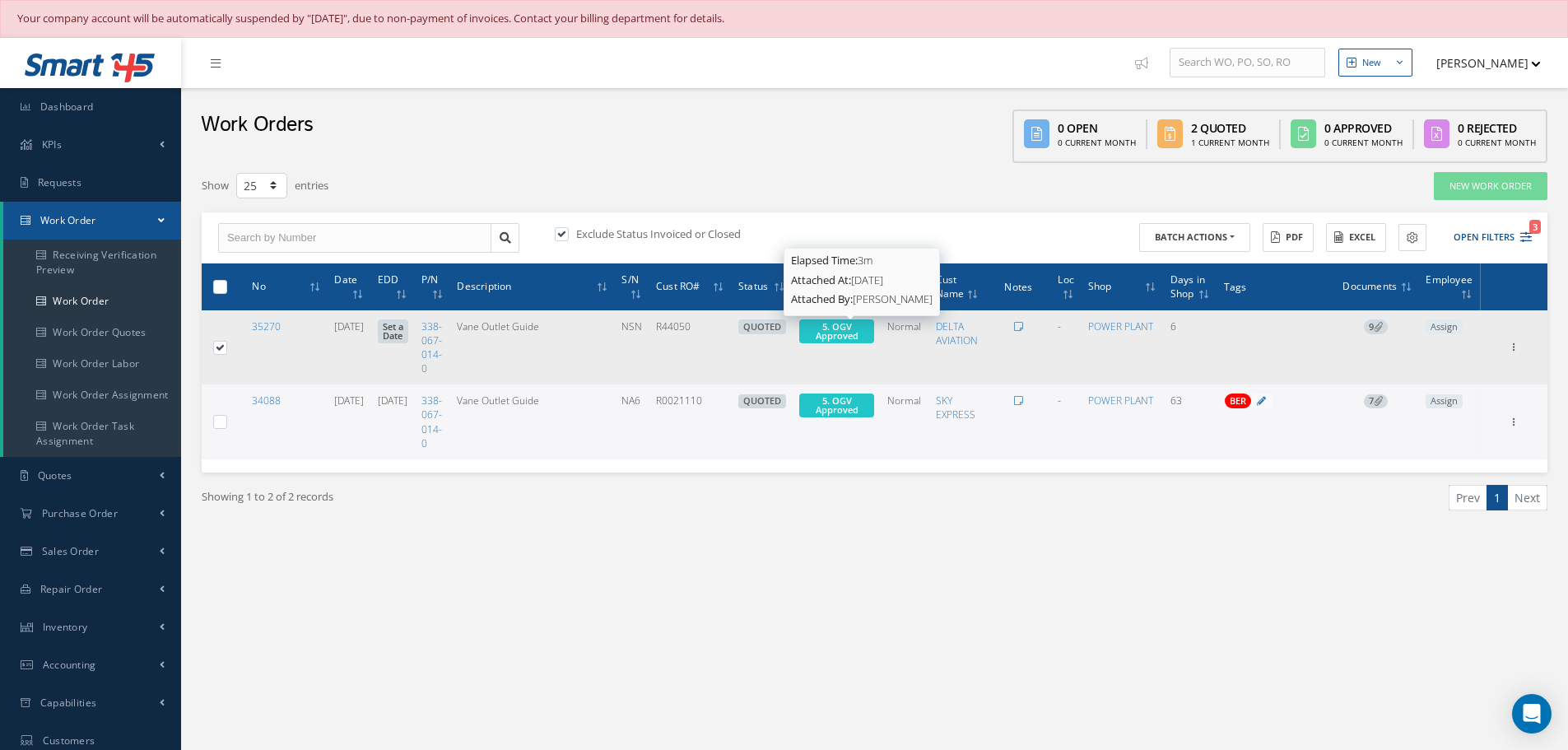
click at [852, 330] on span "5. OGV Approved" at bounding box center [837, 332] width 43 height 22
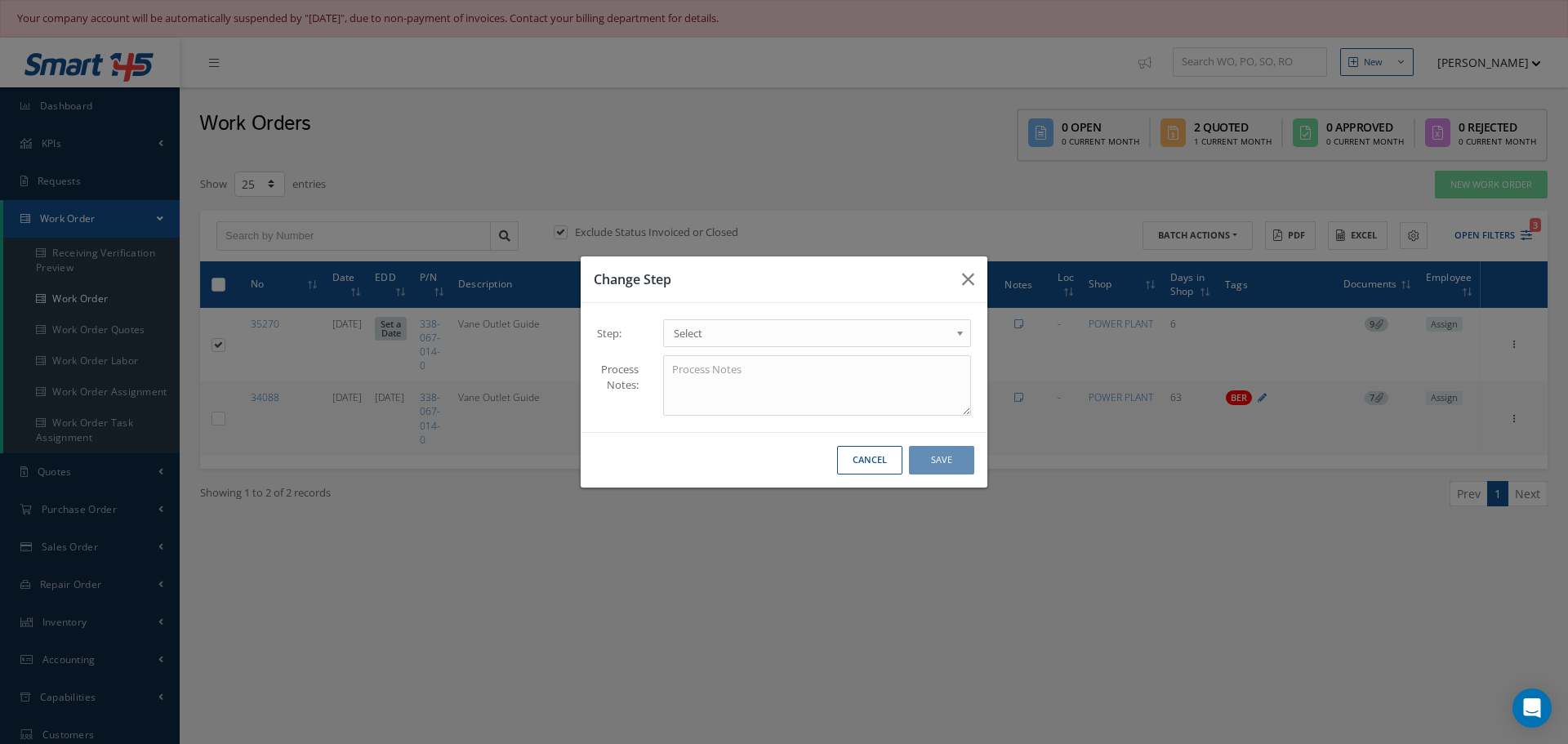
click at [959, 332] on b at bounding box center [962, 337] width 15 height 26
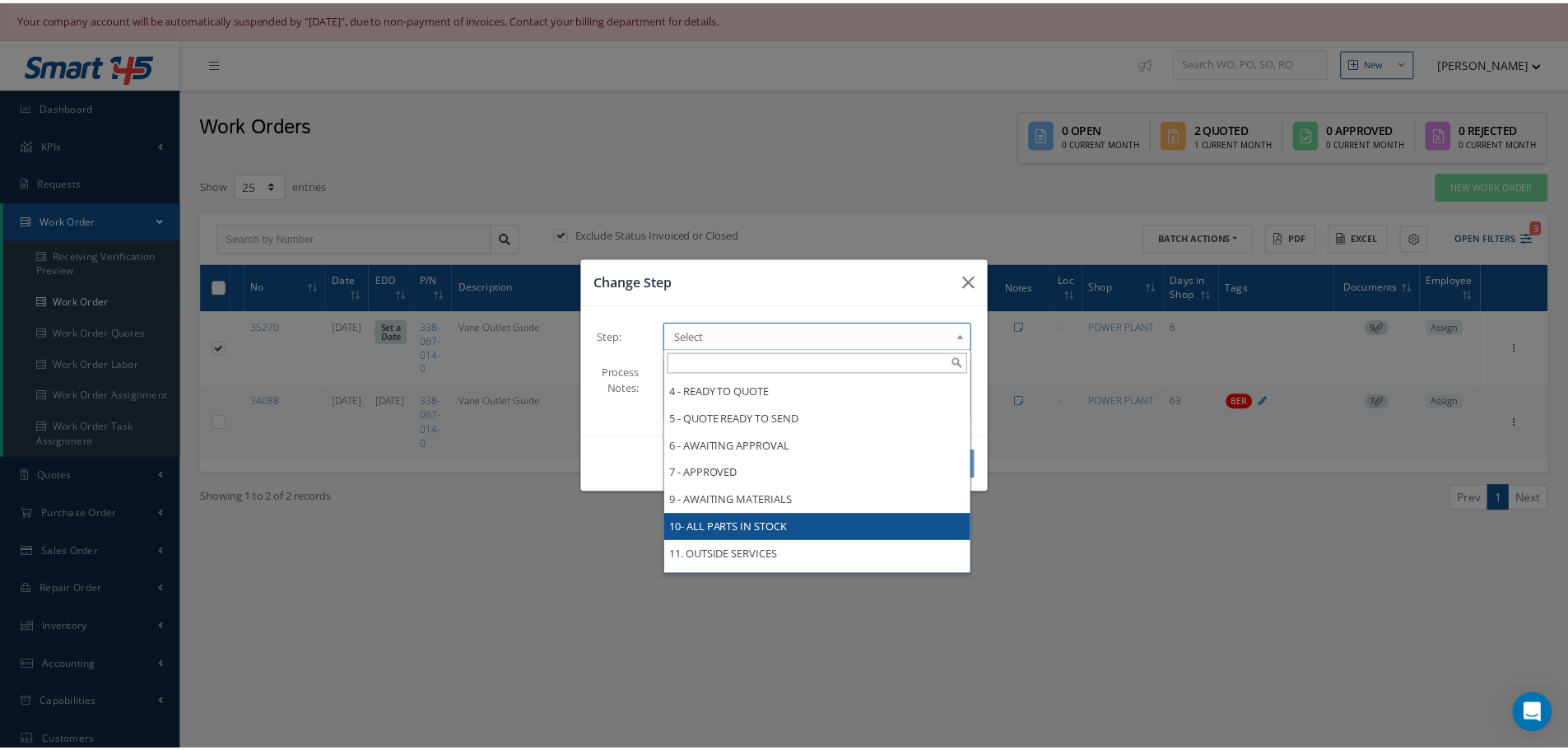
scroll to position [0, 0]
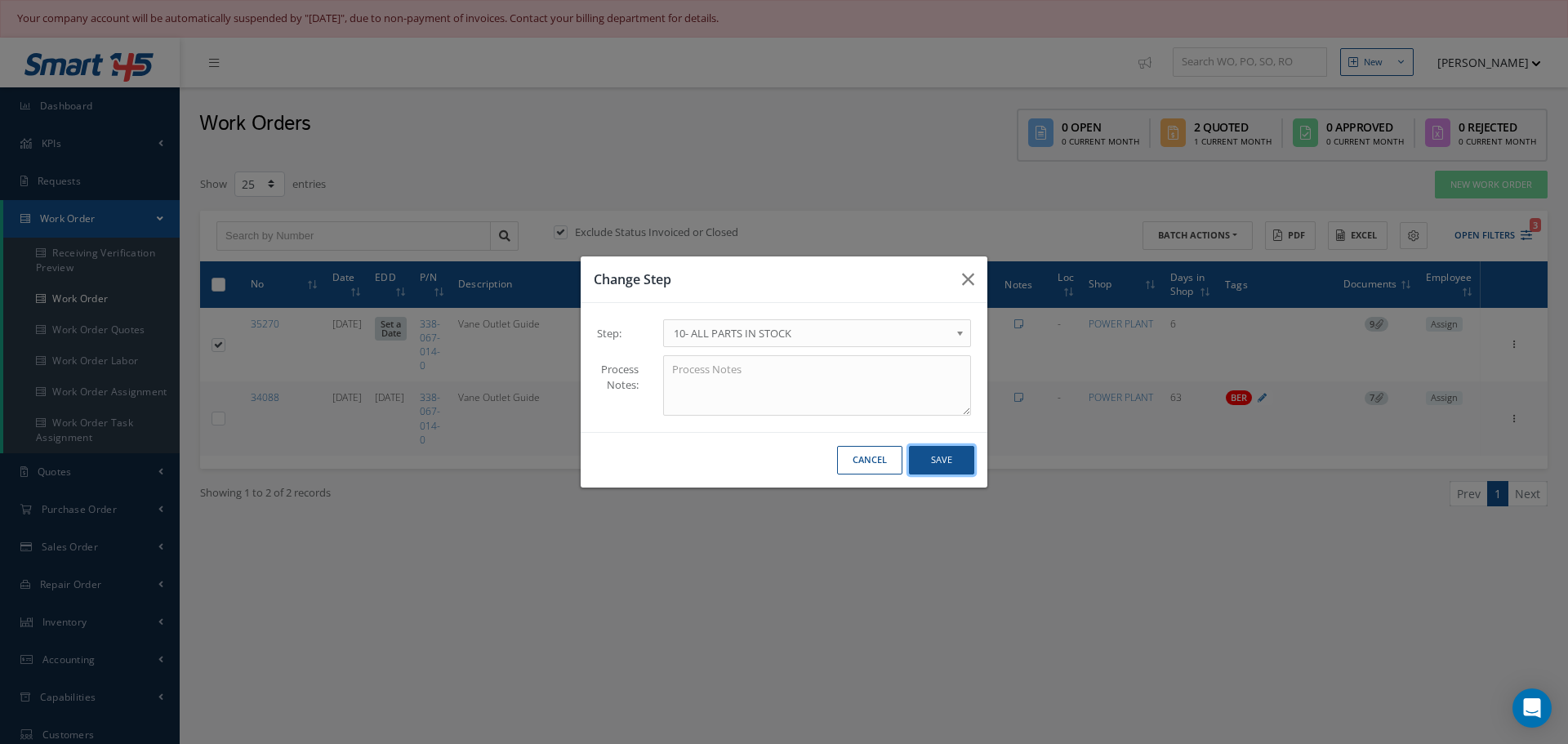
click at [951, 456] on button "Save" at bounding box center [942, 460] width 66 height 28
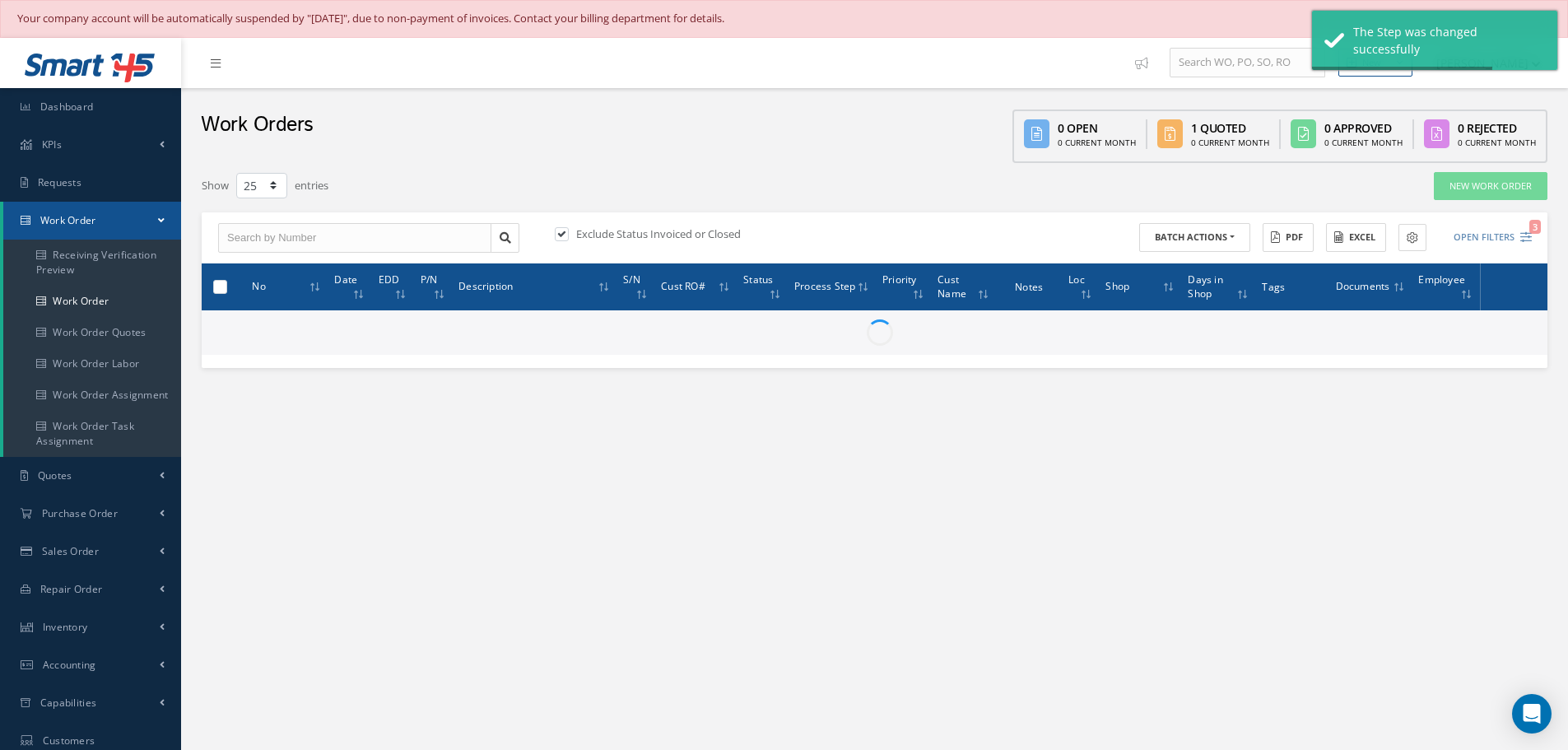
checkbox input "false"
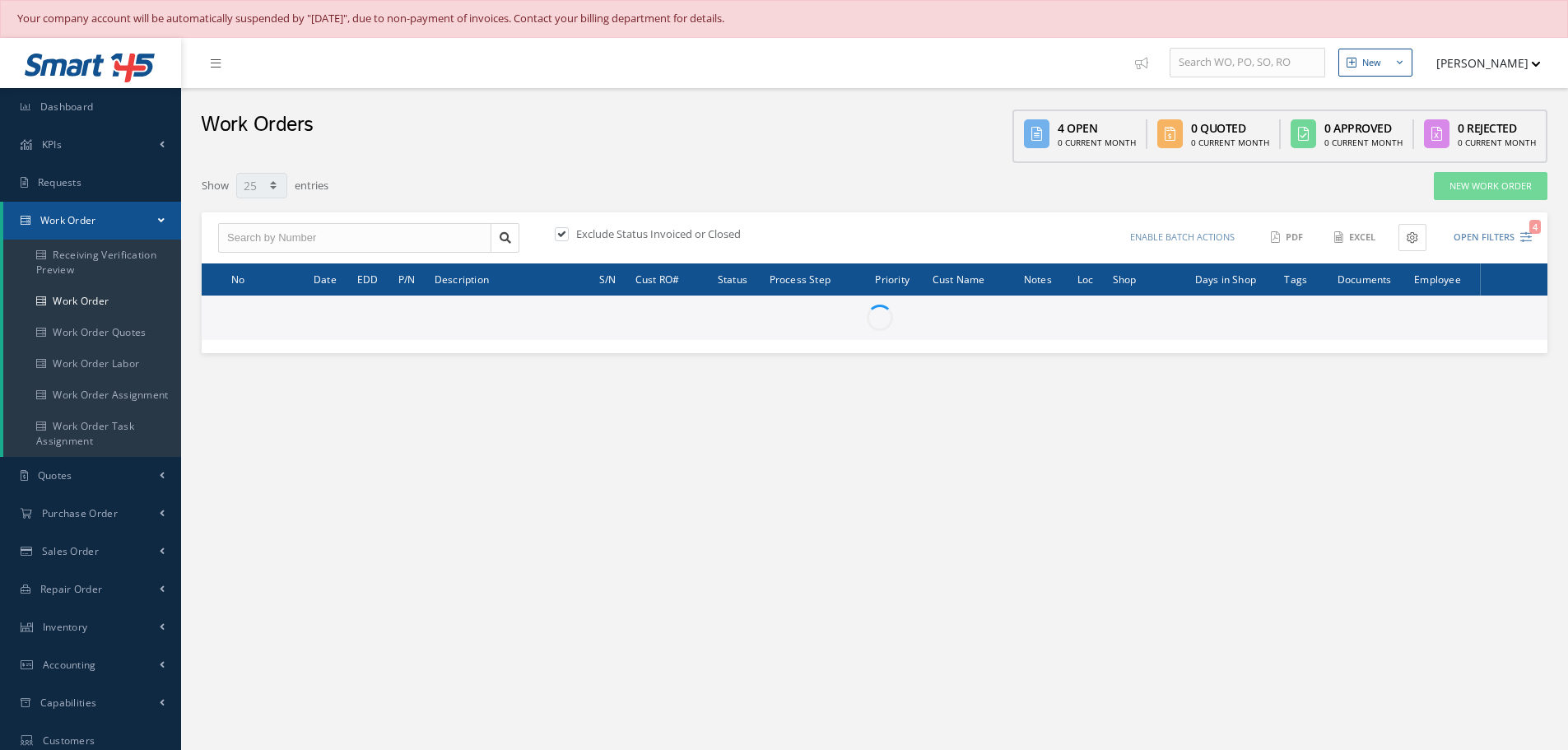
select select "25"
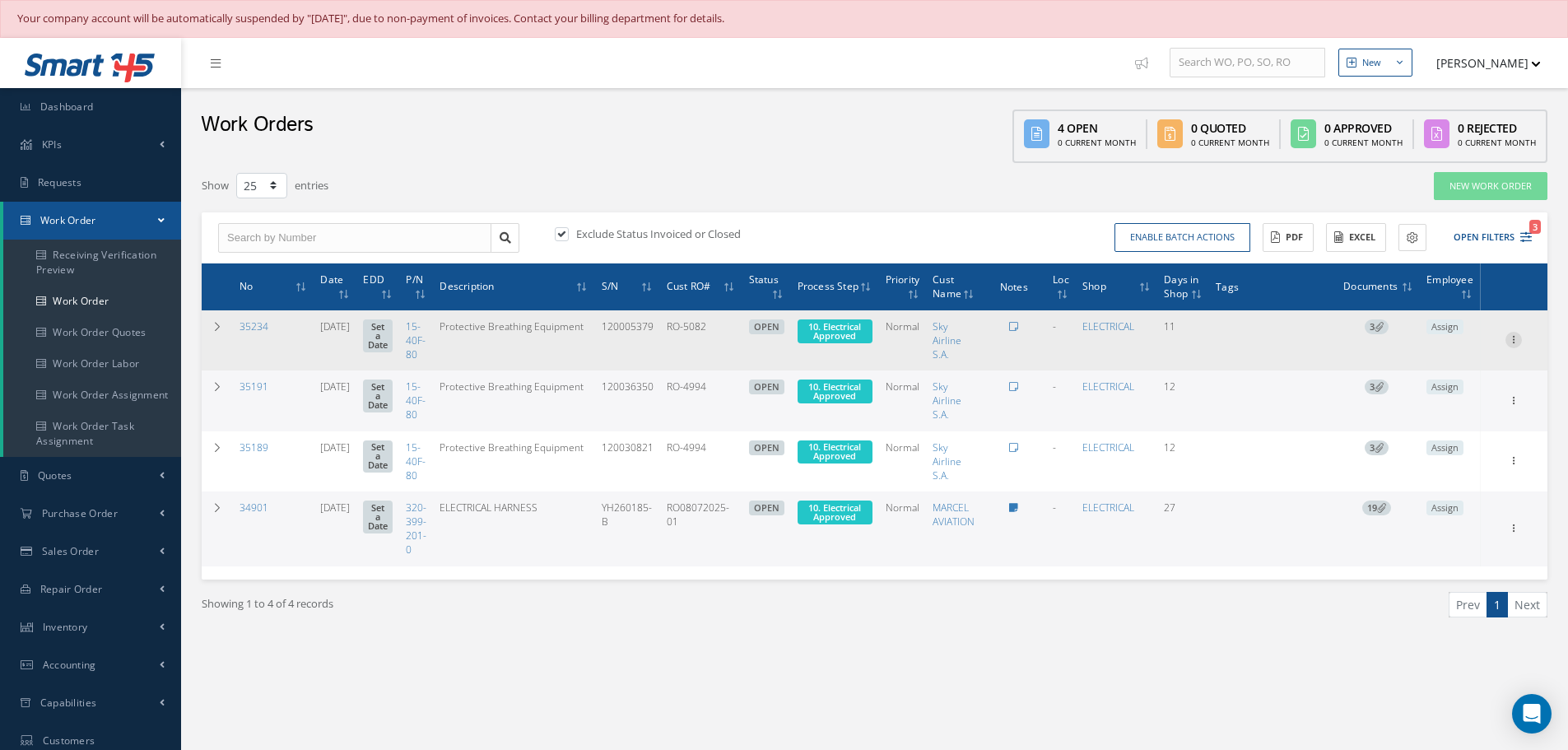
click at [1519, 335] on icon at bounding box center [1513, 338] width 16 height 13
click at [1434, 436] on link "Part Issue" at bounding box center [1437, 435] width 130 height 22
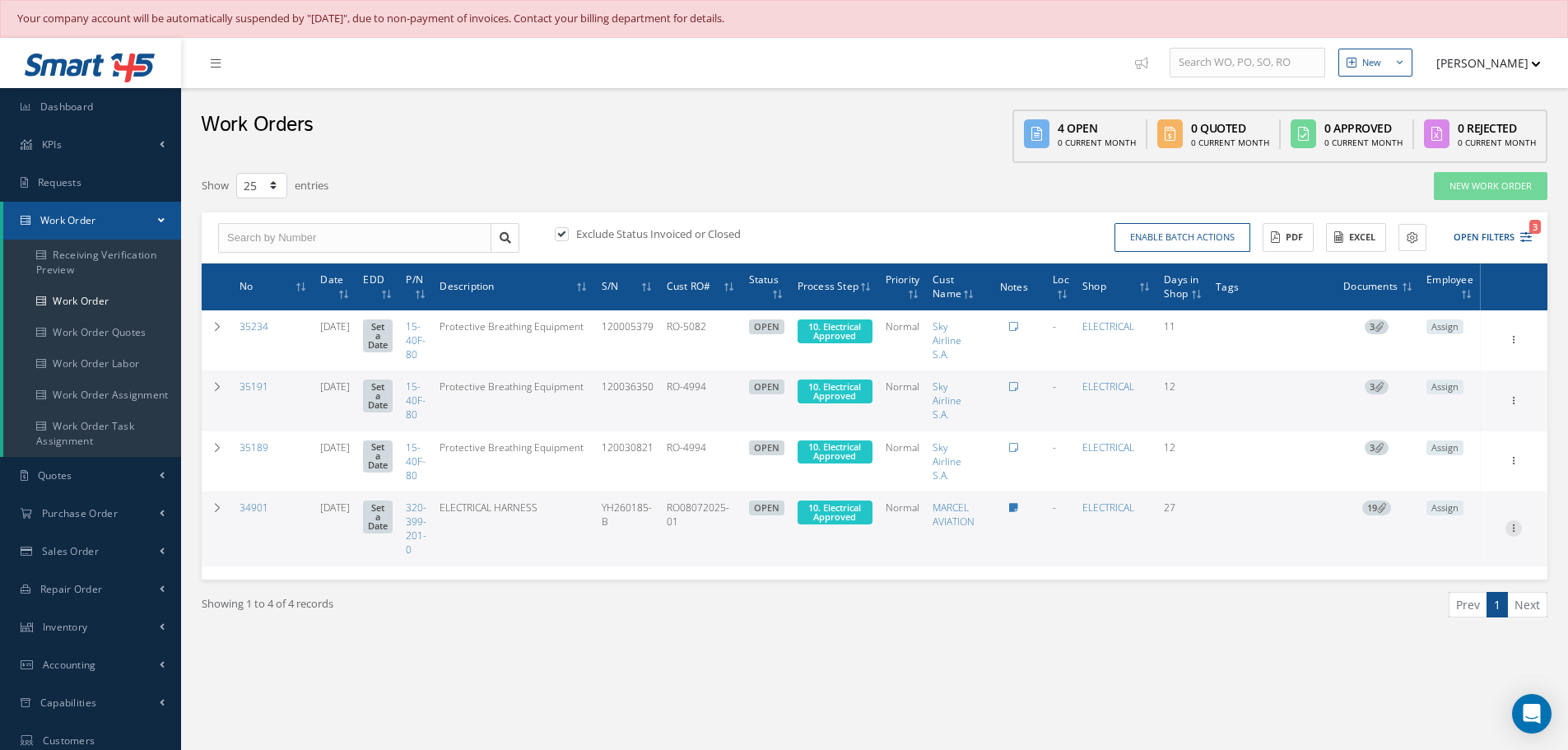
click at [1516, 345] on icon at bounding box center [1513, 338] width 16 height 13
click at [1433, 625] on link "Part Issue" at bounding box center [1437, 625] width 130 height 22
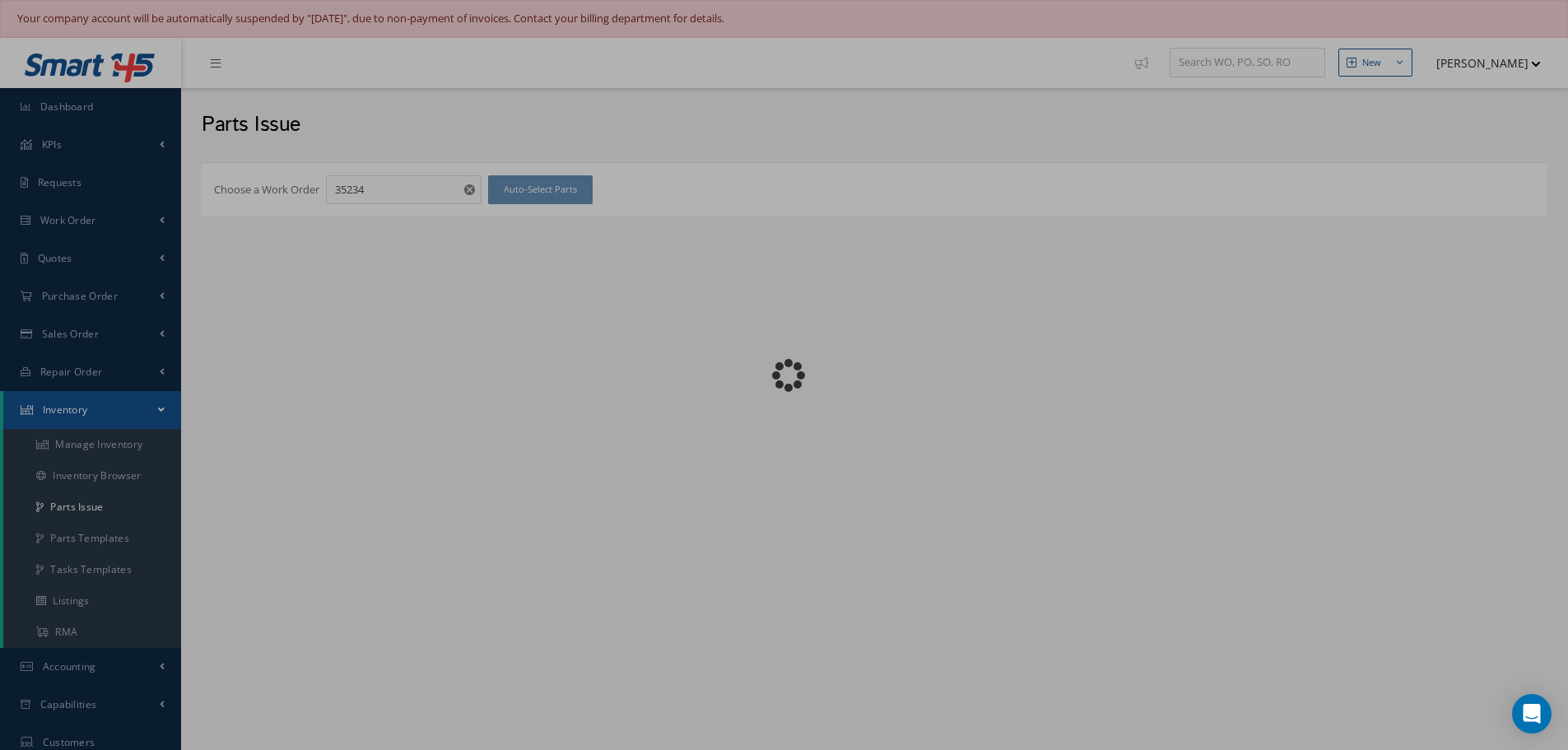
checkbox input "false"
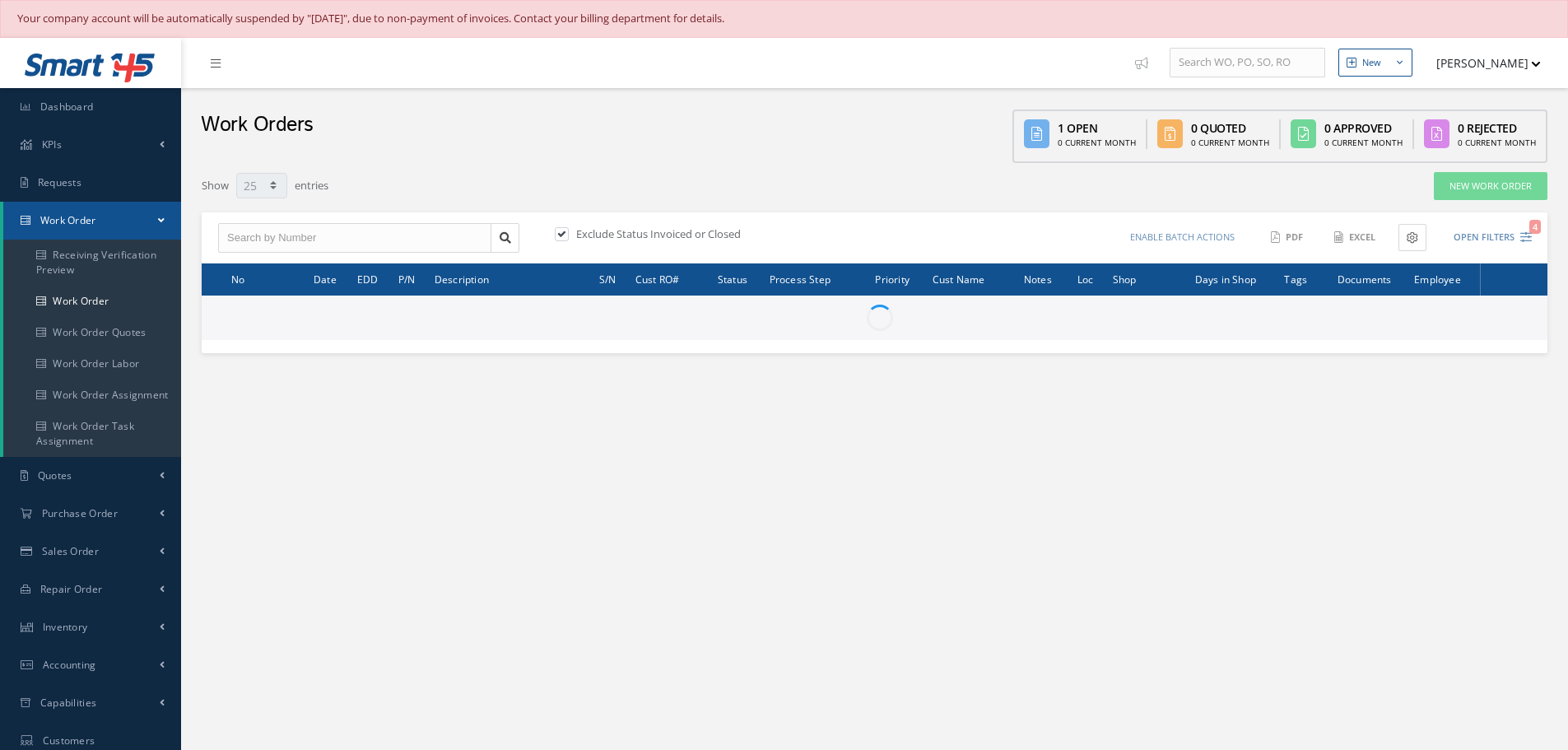
select select "25"
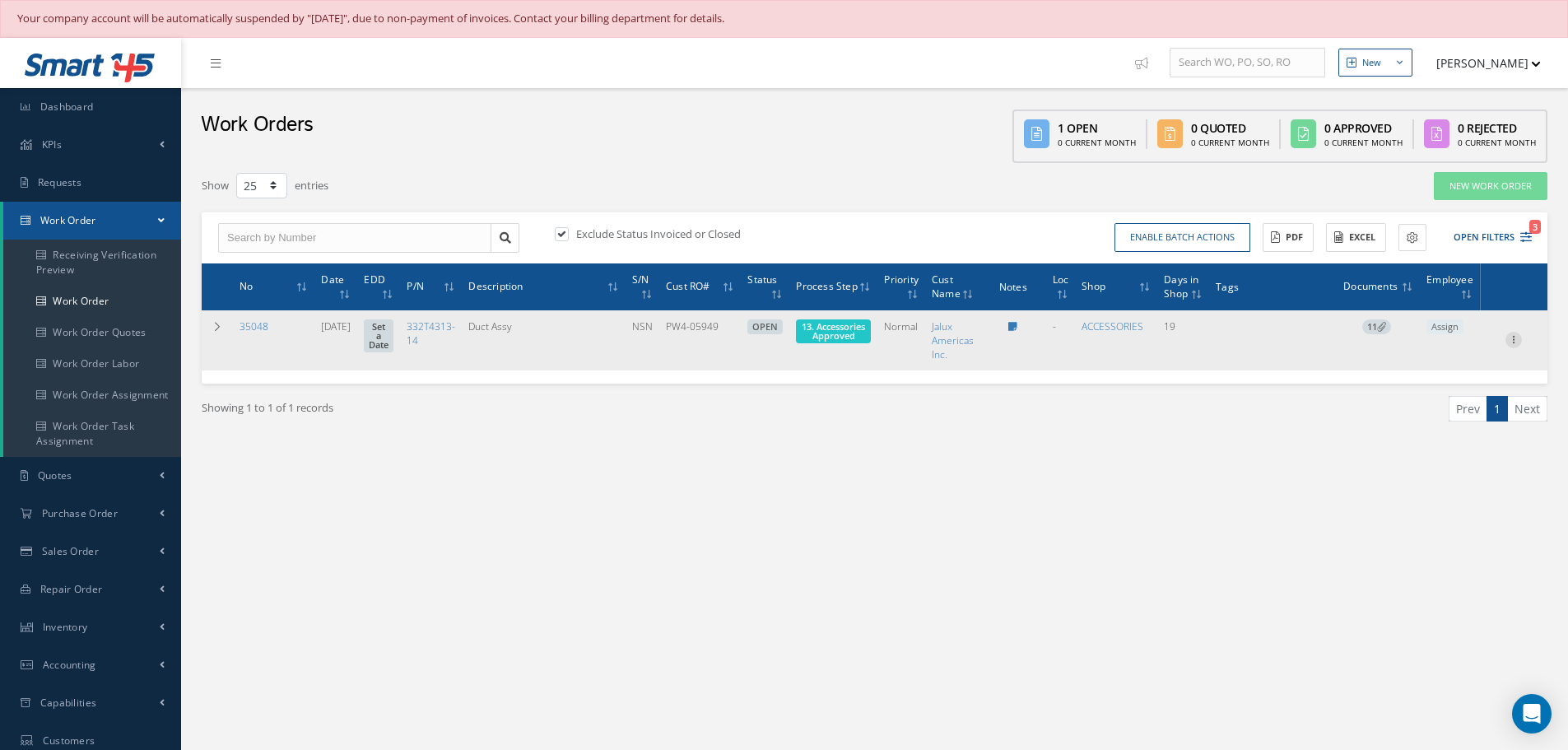
click at [1517, 342] on icon at bounding box center [1513, 338] width 16 height 13
click at [1442, 434] on link "Part Issue" at bounding box center [1437, 435] width 130 height 22
click at [839, 331] on span "13. Accessories Approved" at bounding box center [833, 332] width 64 height 22
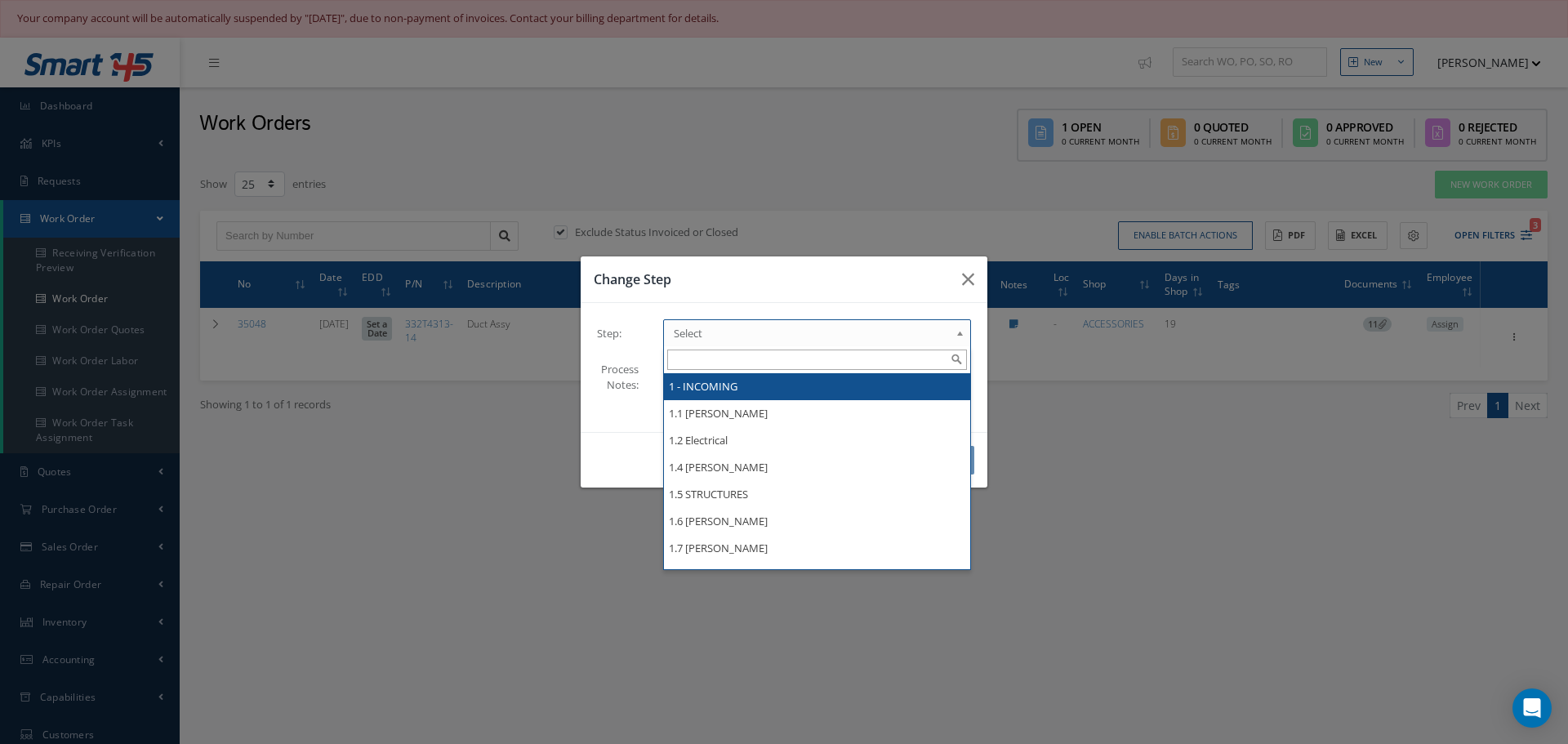
click at [959, 334] on b at bounding box center [962, 337] width 15 height 26
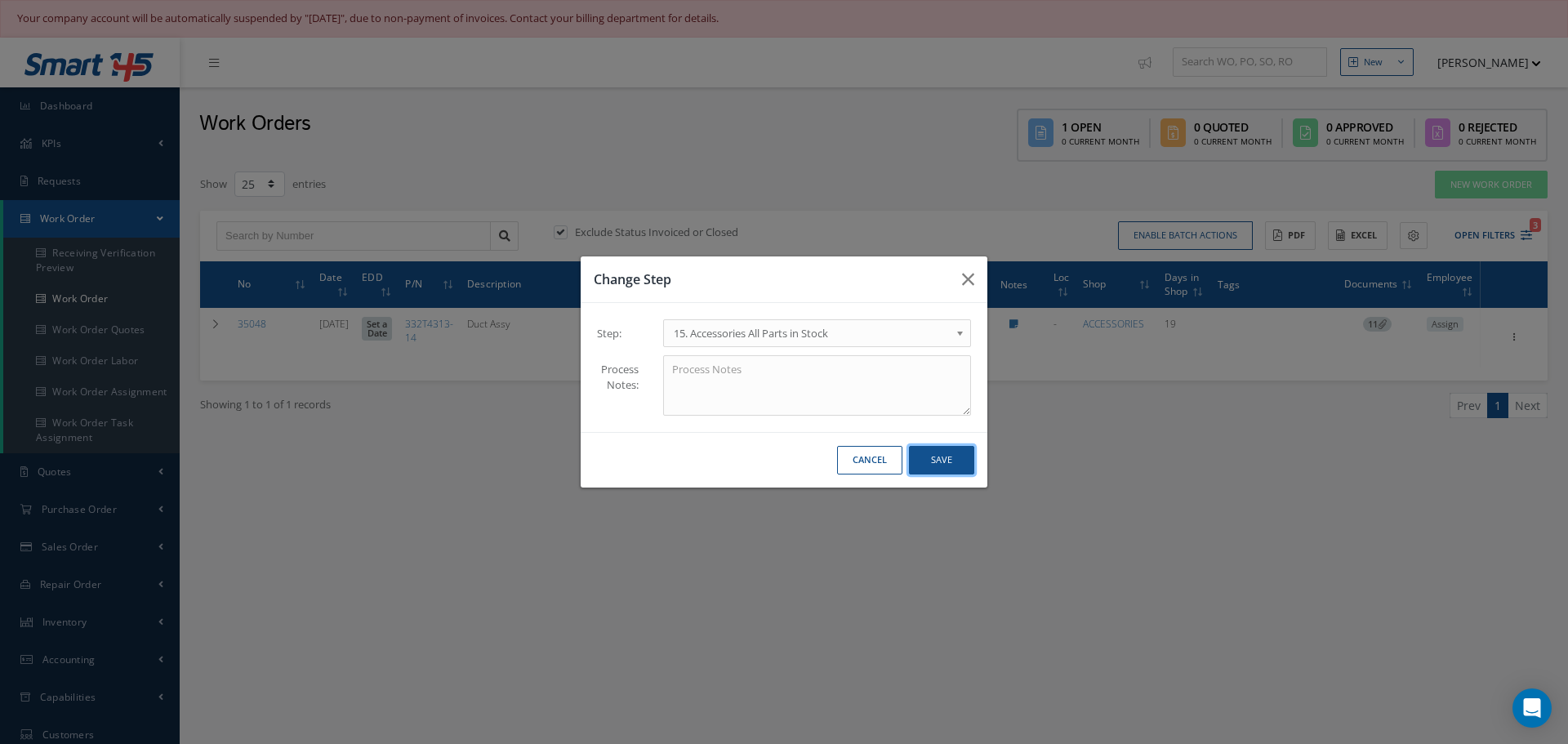
click at [950, 458] on button "Save" at bounding box center [942, 460] width 66 height 28
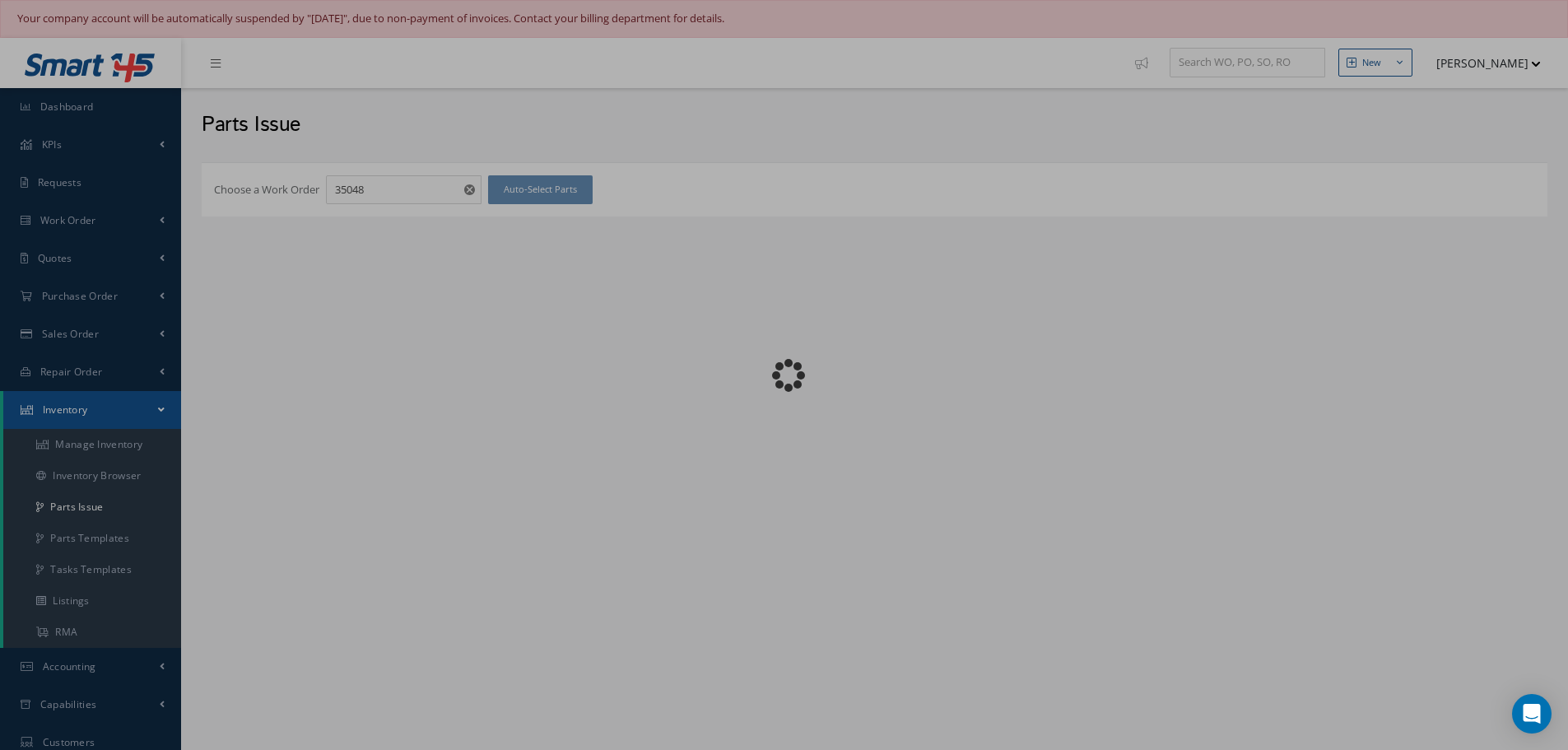
checkbox input "false"
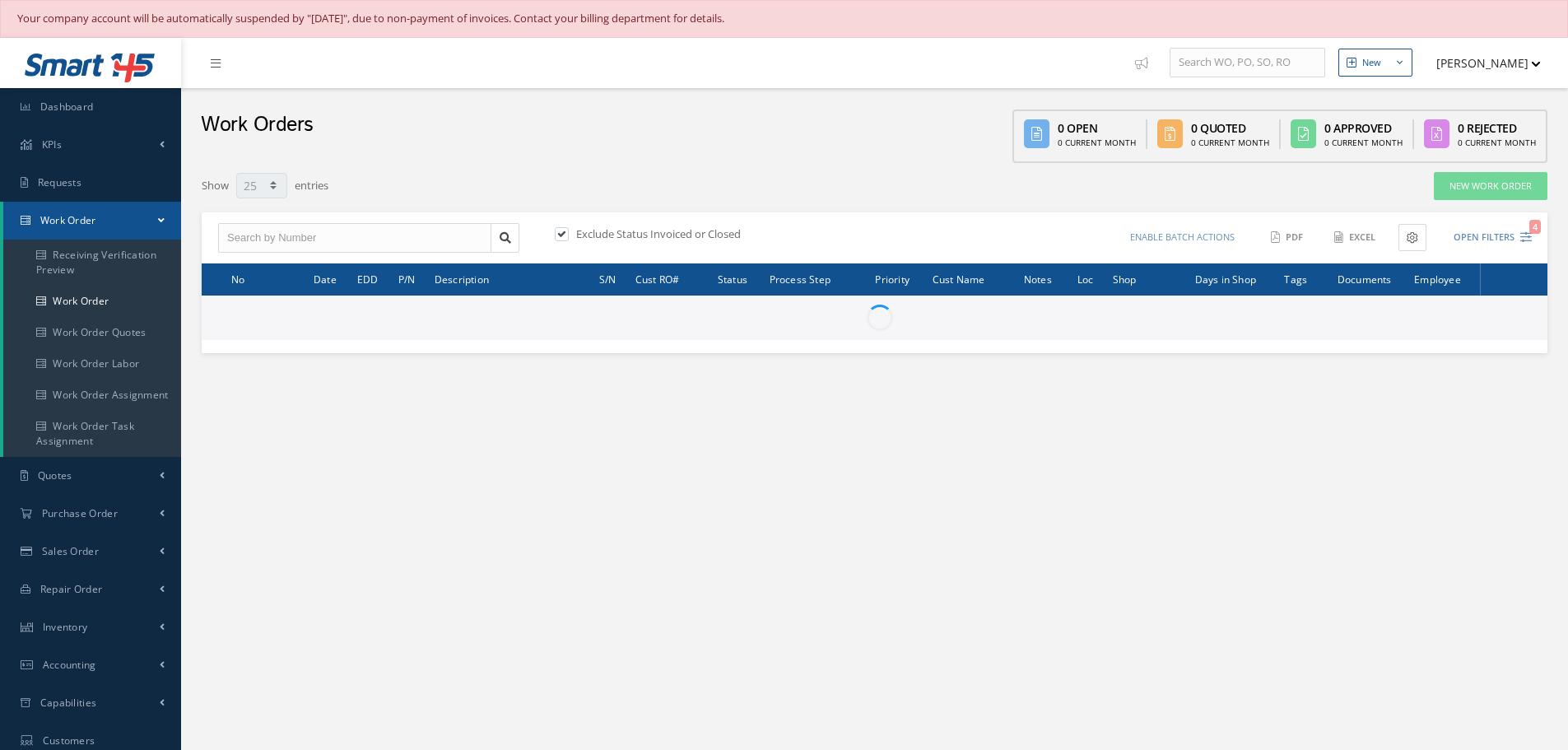
select select "25"
